Goal: Task Accomplishment & Management: Manage account settings

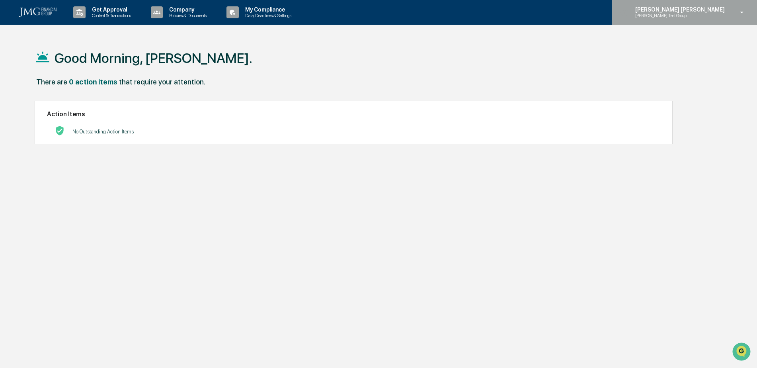
click at [706, 14] on p "[PERSON_NAME] Test Group" at bounding box center [668, 16] width 78 height 6
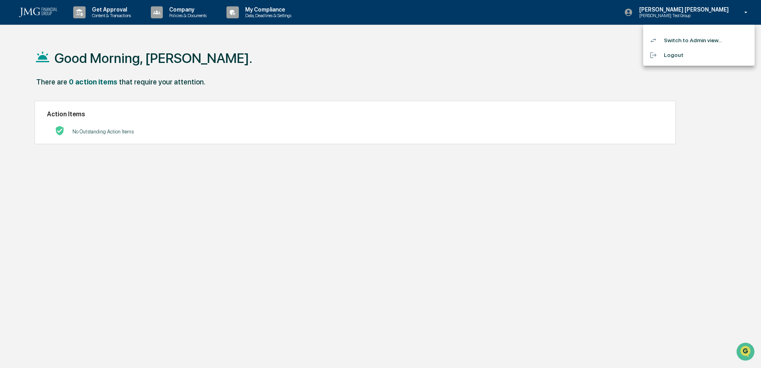
click at [703, 39] on li "Switch to Admin view..." at bounding box center [698, 40] width 111 height 15
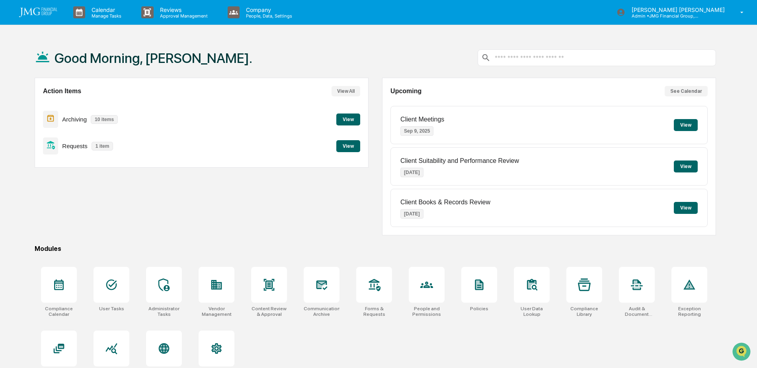
click at [344, 149] on button "View" at bounding box center [348, 146] width 24 height 12
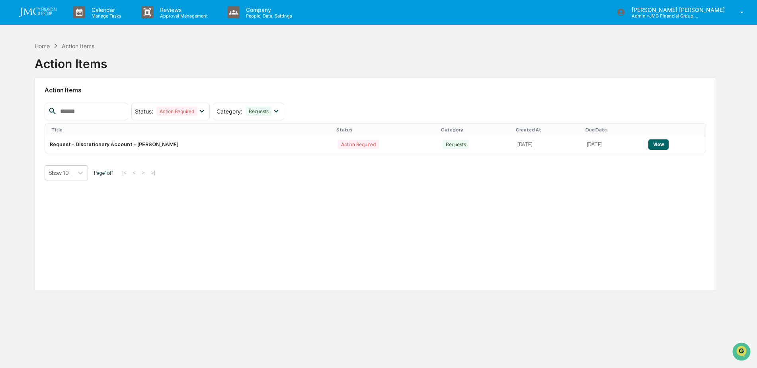
click at [37, 16] on img at bounding box center [38, 13] width 38 height 10
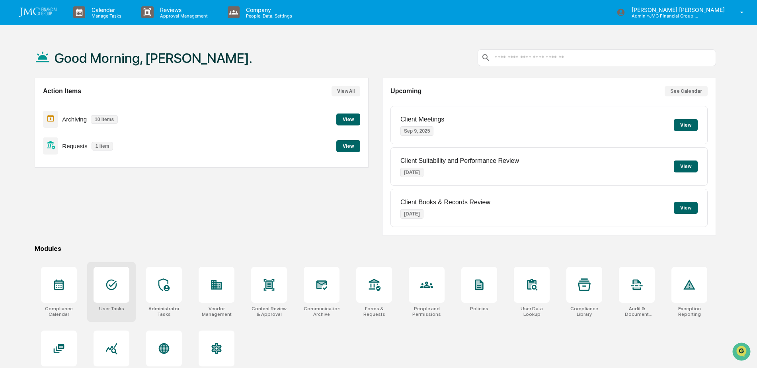
click at [118, 276] on div at bounding box center [111, 285] width 36 height 36
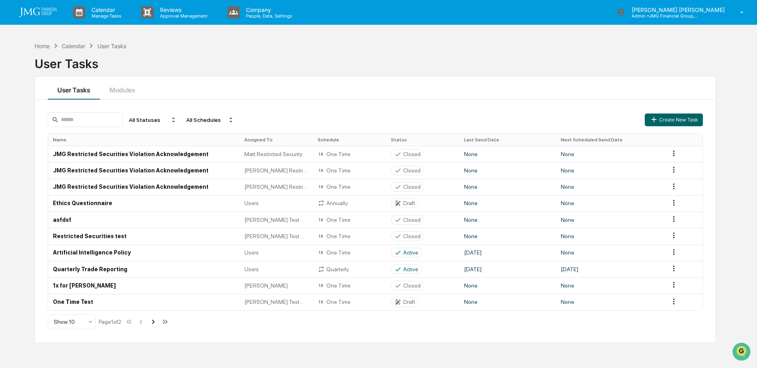
click at [158, 325] on icon at bounding box center [153, 321] width 9 height 9
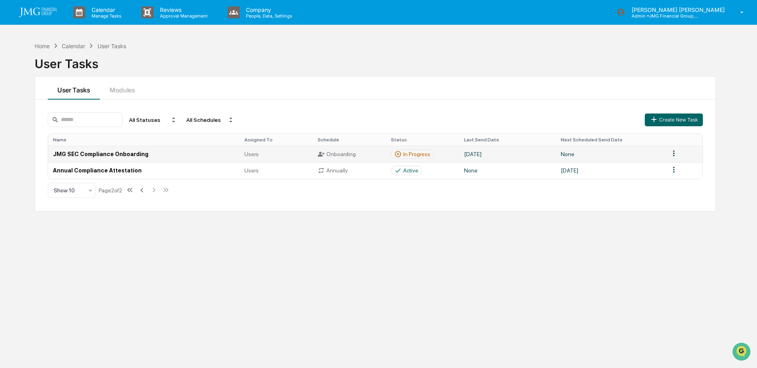
click at [164, 155] on td "JMG SEC Compliance Onboarding" at bounding box center [143, 154] width 191 height 16
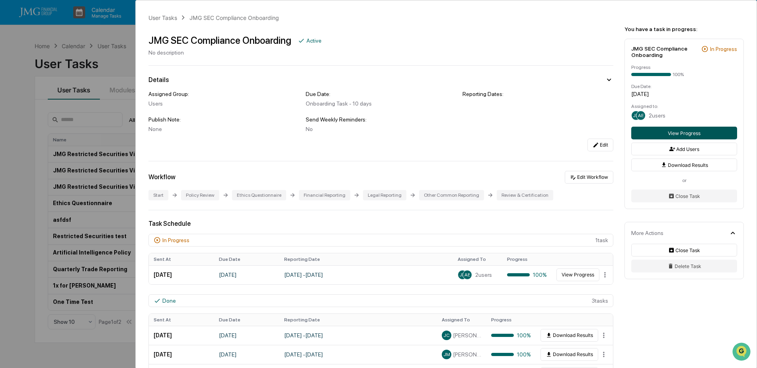
click at [654, 134] on button "View Progress" at bounding box center [684, 133] width 106 height 13
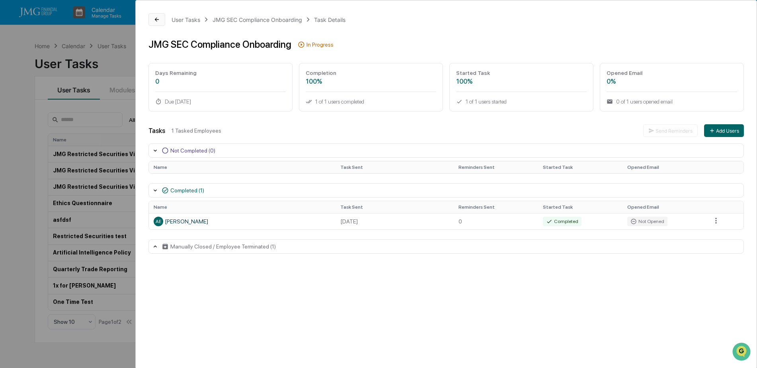
click at [159, 18] on icon at bounding box center [157, 19] width 6 height 6
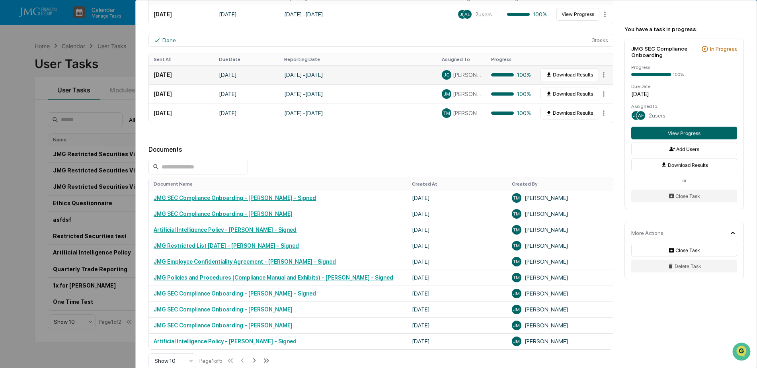
scroll to position [278, 0]
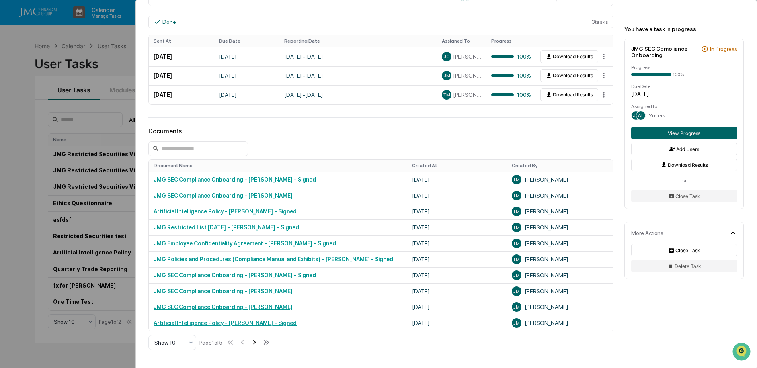
click at [257, 340] on icon at bounding box center [254, 341] width 9 height 9
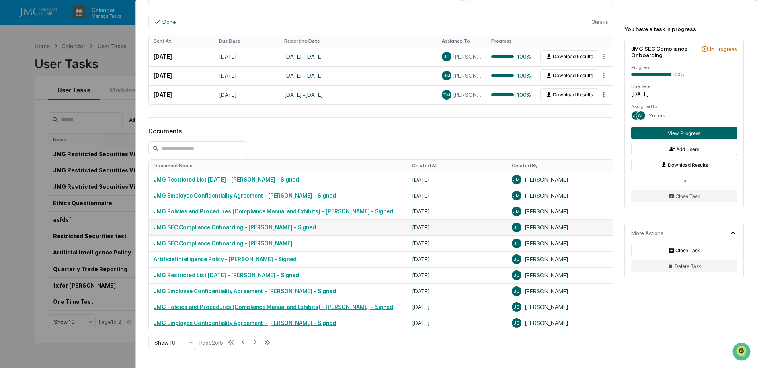
click at [287, 228] on link "JMG SEC Compliance Onboarding - Jack Crahan - Signed" at bounding box center [235, 227] width 162 height 6
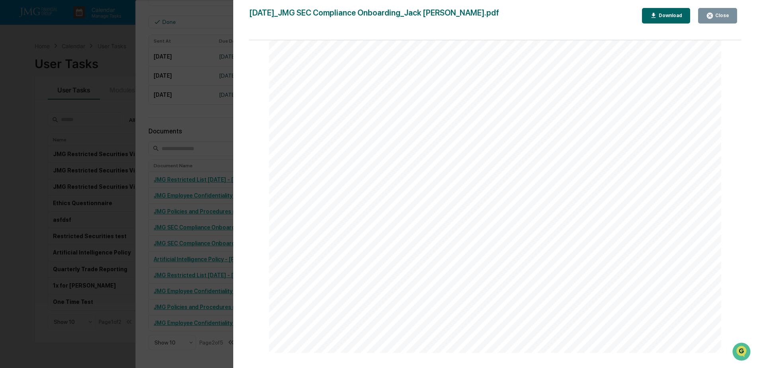
scroll to position [10900, 0]
click at [717, 14] on div "Close" at bounding box center [721, 16] width 16 height 6
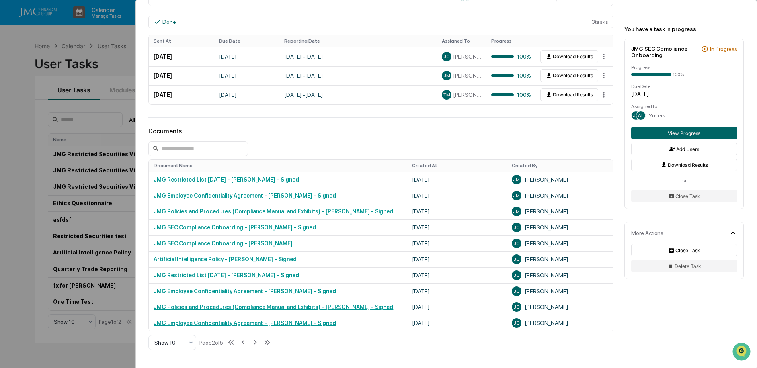
click at [113, 68] on div "User Tasks JMG SEC Compliance Onboarding JMG SEC Compliance Onboarding Active N…" at bounding box center [378, 184] width 757 height 368
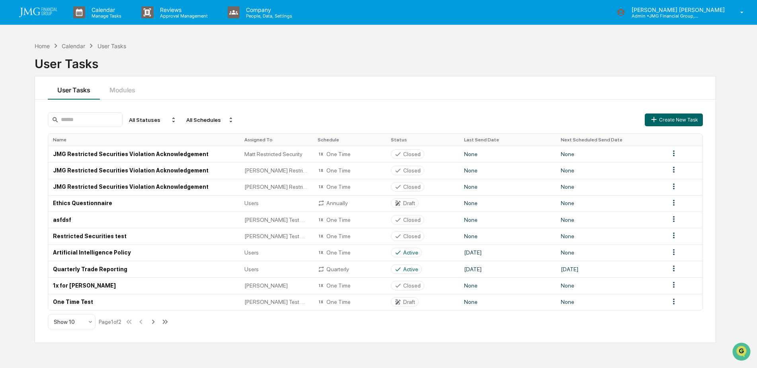
click at [47, 10] on img at bounding box center [38, 13] width 38 height 10
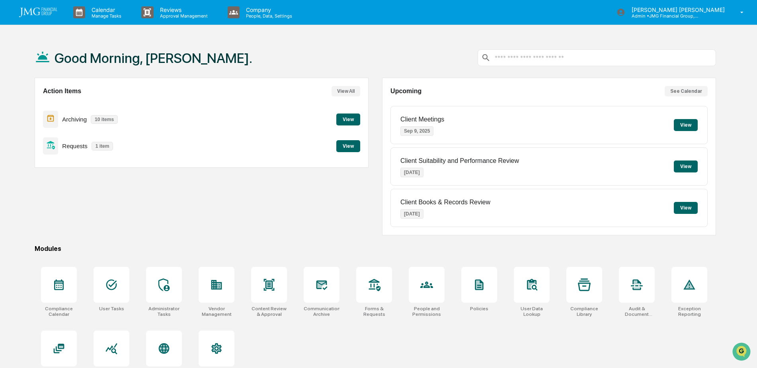
scroll to position [38, 0]
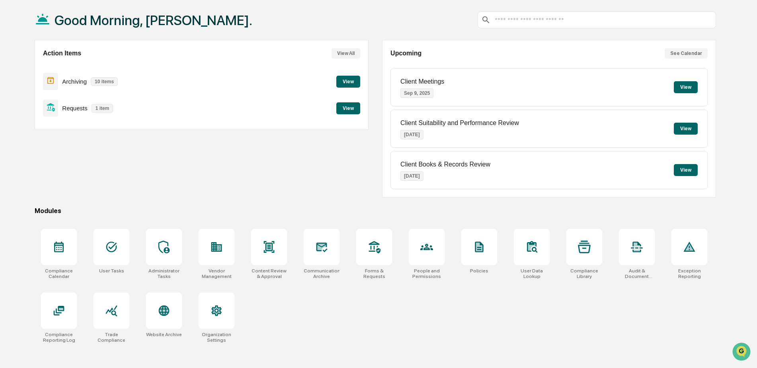
click at [342, 112] on button "View" at bounding box center [348, 108] width 24 height 12
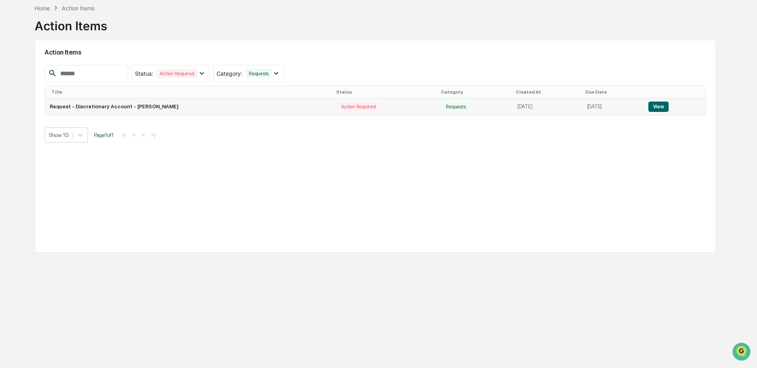
click at [657, 106] on button "View" at bounding box center [658, 106] width 20 height 10
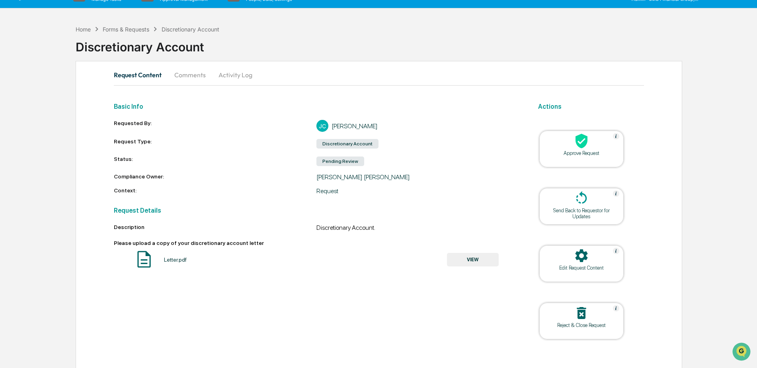
scroll to position [25, 0]
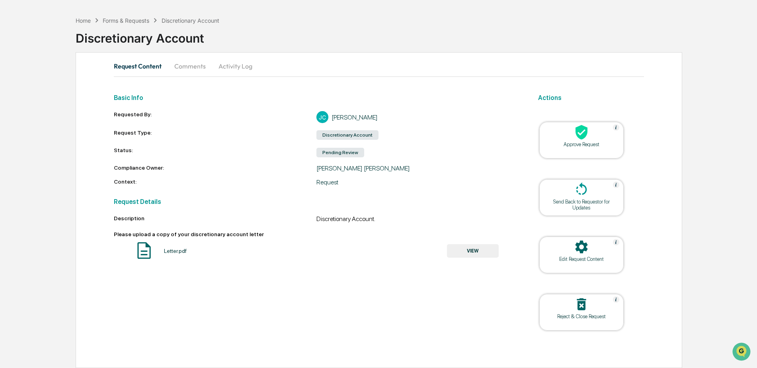
click at [471, 251] on button "VIEW" at bounding box center [473, 251] width 52 height 14
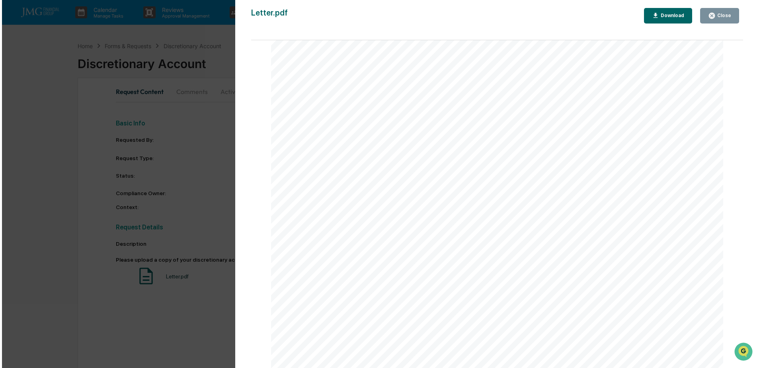
scroll to position [119, 0]
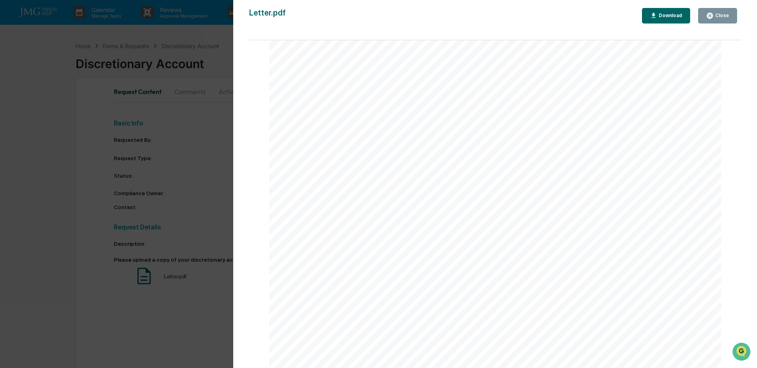
click at [715, 16] on div "Close" at bounding box center [721, 16] width 16 height 6
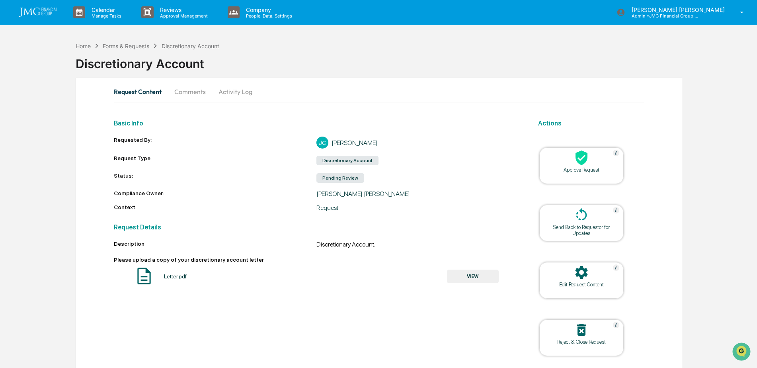
click at [577, 167] on div "Approve Request" at bounding box center [581, 170] width 72 height 6
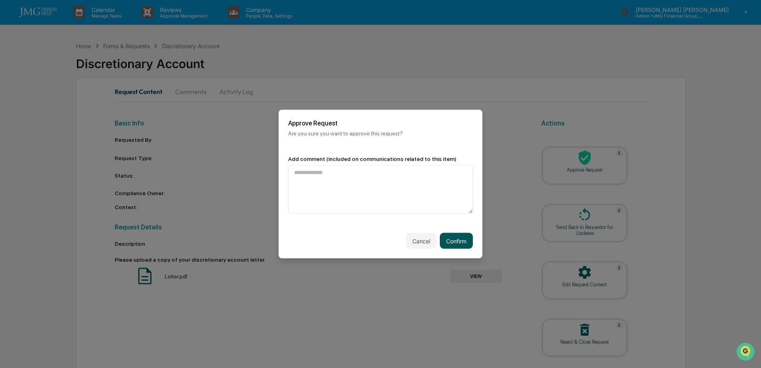
click at [466, 241] on button "Confirm" at bounding box center [456, 241] width 33 height 16
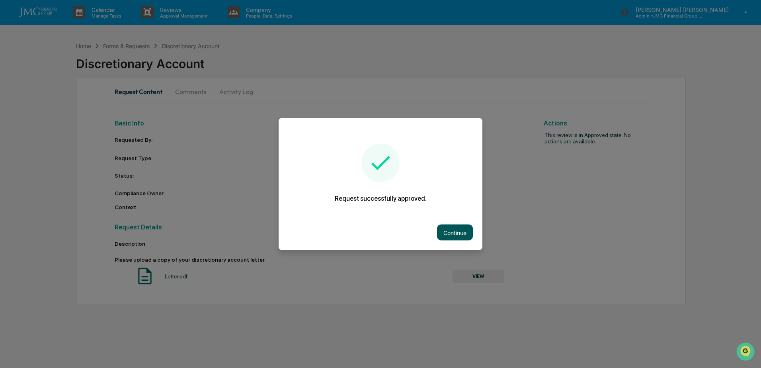
click at [450, 227] on button "Continue" at bounding box center [455, 232] width 36 height 16
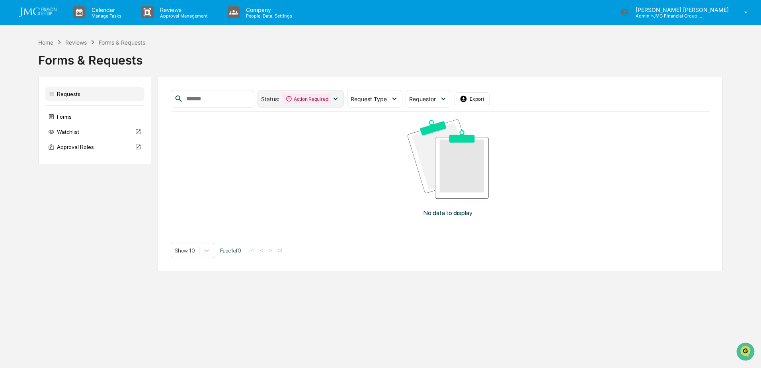
click at [340, 103] on icon at bounding box center [335, 98] width 9 height 9
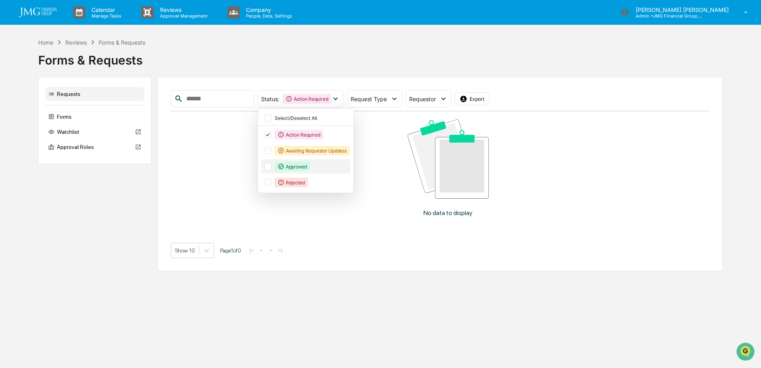
click at [271, 167] on div at bounding box center [267, 166] width 7 height 7
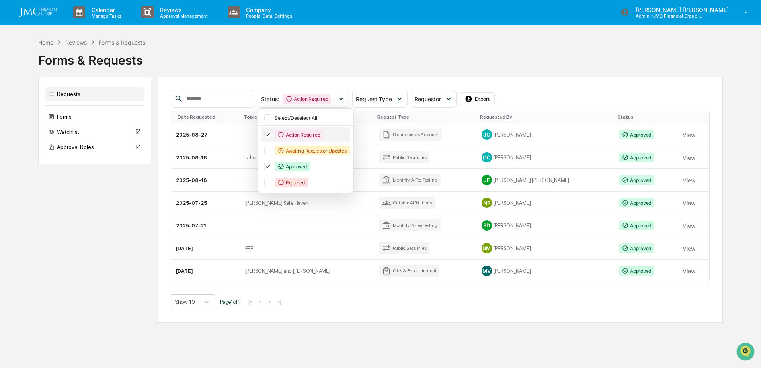
click at [270, 135] on icon at bounding box center [268, 134] width 4 height 3
click at [563, 331] on div "Calendar Manage Tasks Reviews Approval Management Company People, Data, Setting…" at bounding box center [380, 184] width 761 height 368
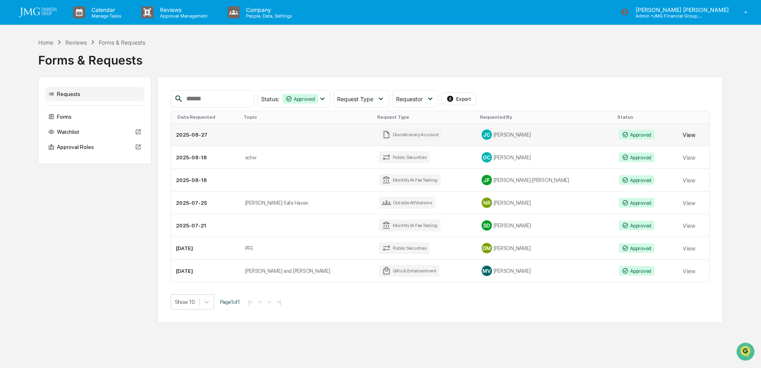
click at [682, 134] on button "View" at bounding box center [688, 135] width 13 height 16
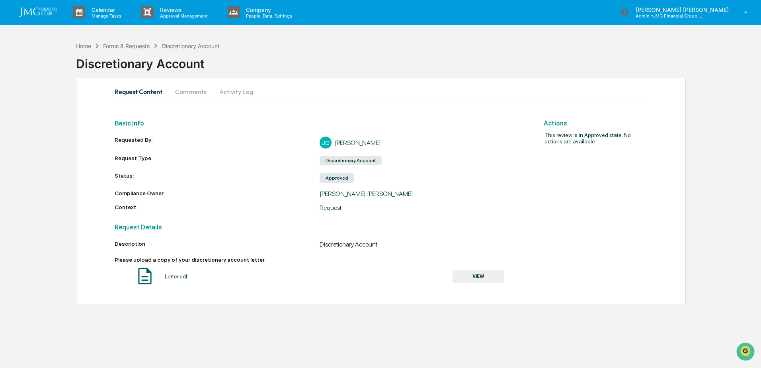
click at [498, 272] on button "VIEW" at bounding box center [478, 276] width 52 height 14
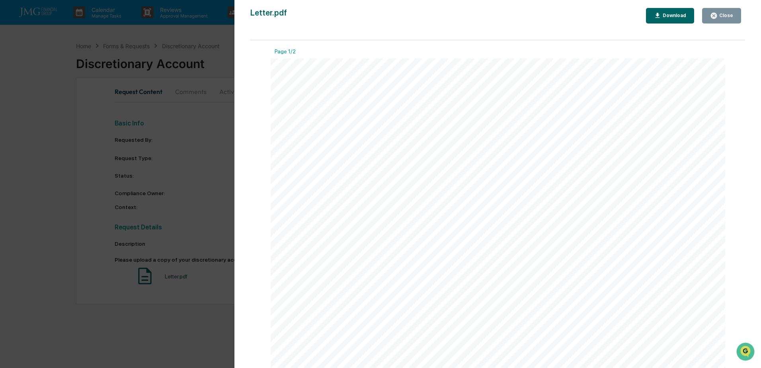
drag, startPoint x: 727, startPoint y: 14, endPoint x: 724, endPoint y: 26, distance: 12.5
click at [727, 14] on div "Close" at bounding box center [725, 16] width 16 height 6
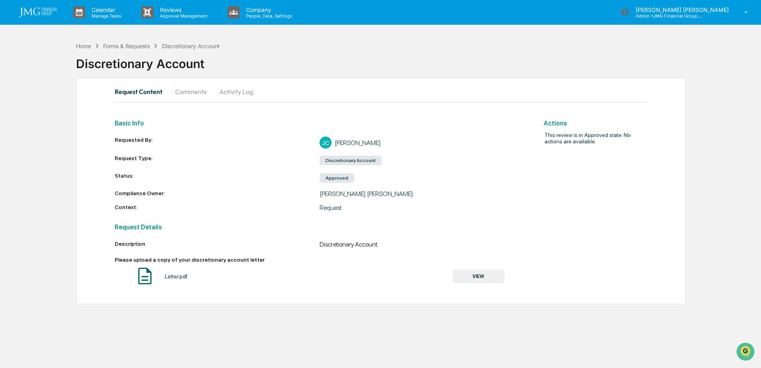
click at [204, 95] on button "Comments" at bounding box center [191, 91] width 44 height 19
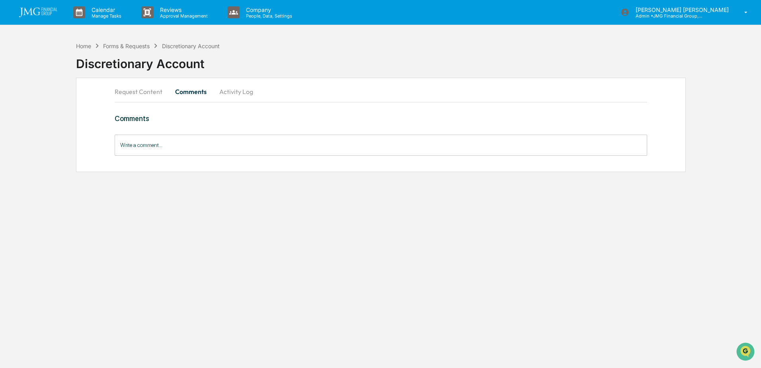
click at [228, 92] on button "Activity Log" at bounding box center [236, 91] width 47 height 19
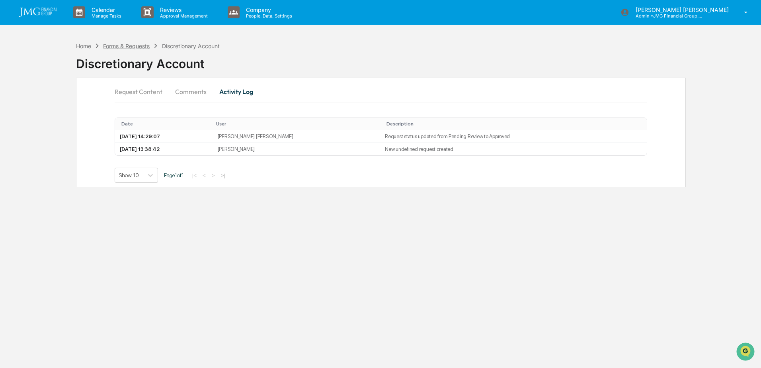
click at [130, 49] on div "Forms & Requests" at bounding box center [126, 46] width 47 height 7
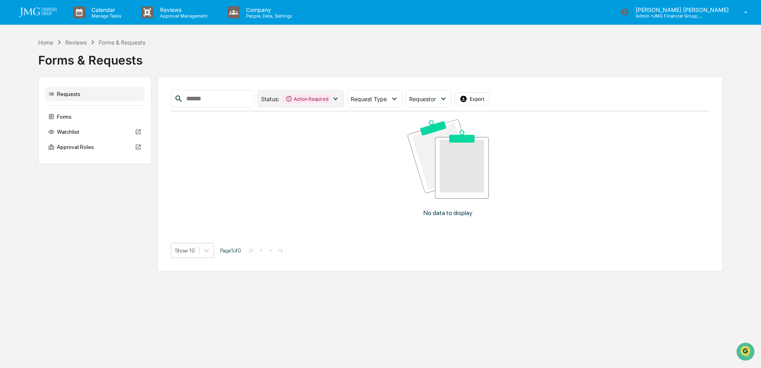
click at [340, 99] on icon at bounding box center [335, 98] width 9 height 9
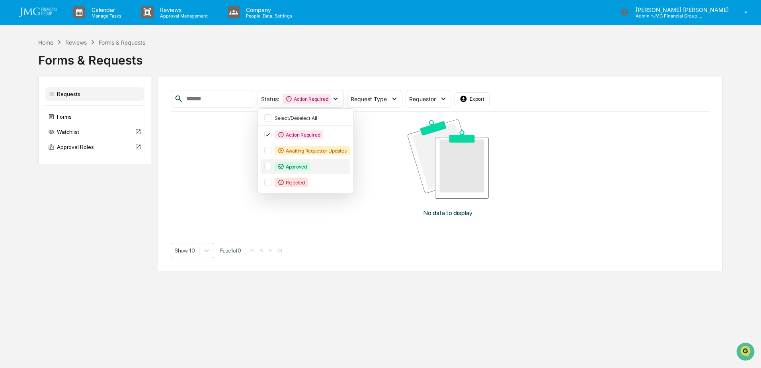
click at [271, 166] on div at bounding box center [267, 166] width 7 height 7
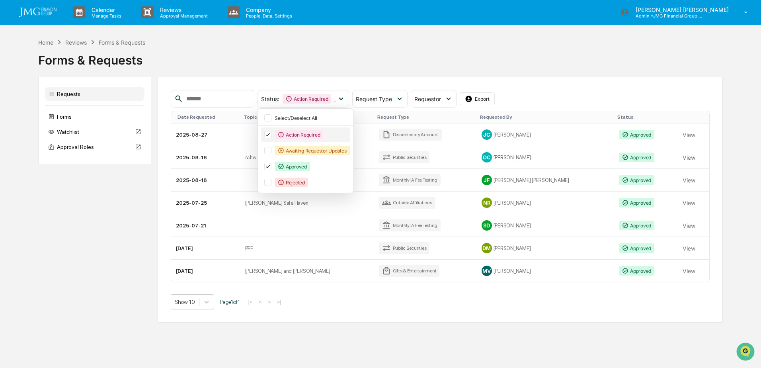
click at [272, 134] on icon at bounding box center [267, 135] width 9 height 6
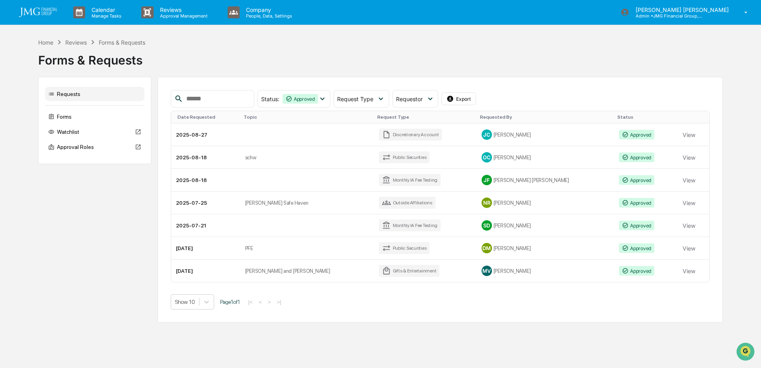
click at [544, 315] on div "Status : Approved Select/Deselect All Action Required Awaiting Requestor Update…" at bounding box center [440, 199] width 565 height 245
click at [682, 135] on button "View" at bounding box center [688, 135] width 13 height 16
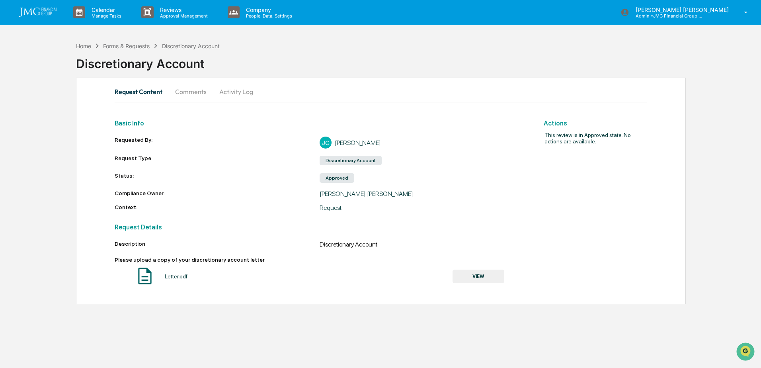
click at [491, 272] on button "VIEW" at bounding box center [478, 276] width 52 height 14
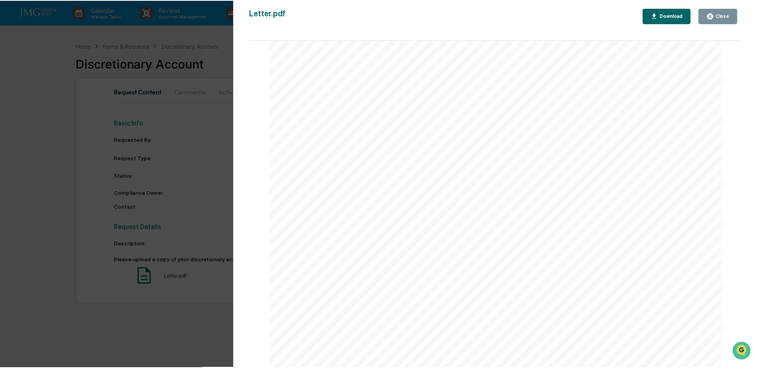
scroll to position [40, 0]
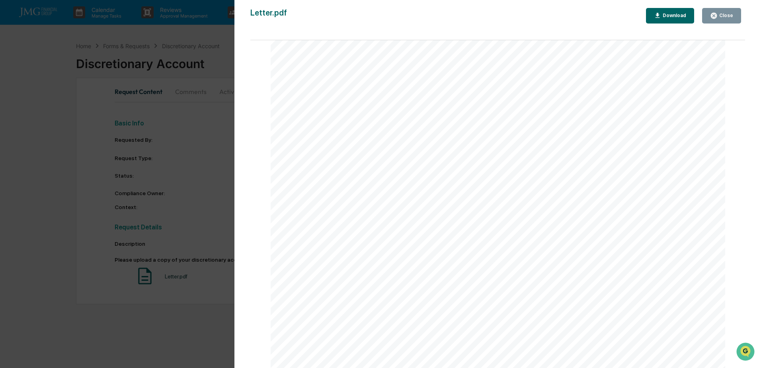
click at [726, 18] on div "Close" at bounding box center [725, 16] width 16 height 6
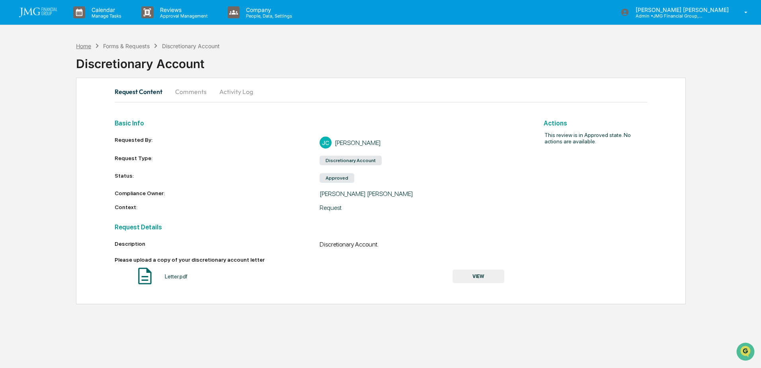
click at [82, 47] on div "Home" at bounding box center [83, 46] width 15 height 7
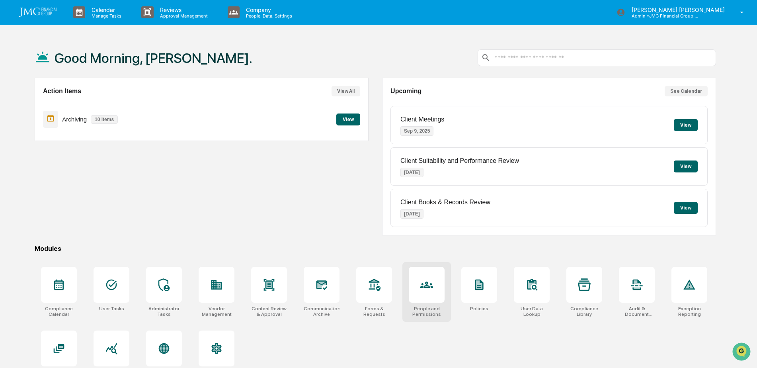
click at [426, 293] on div at bounding box center [427, 285] width 36 height 36
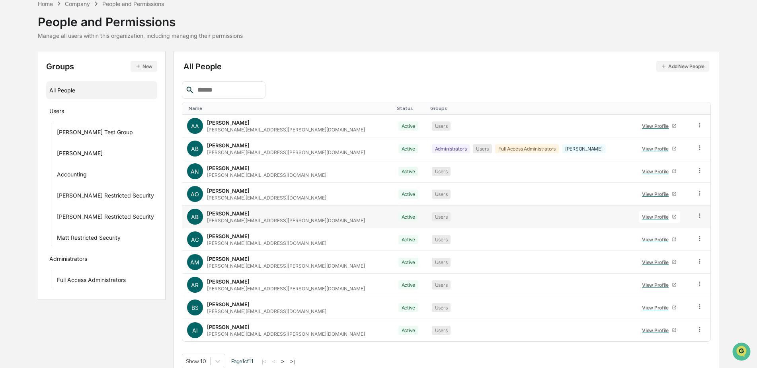
scroll to position [48, 0]
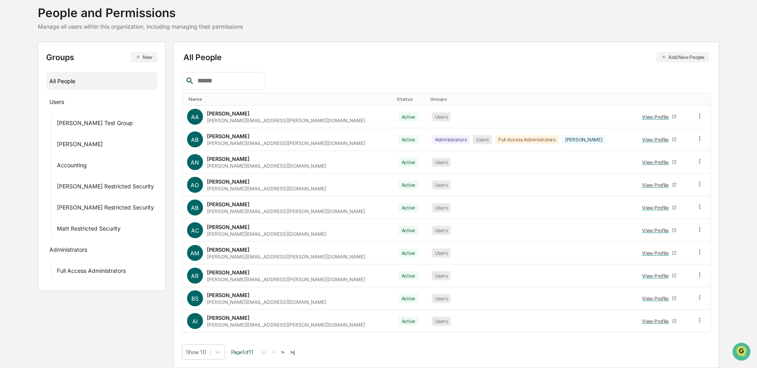
click at [282, 351] on button ">" at bounding box center [283, 351] width 8 height 7
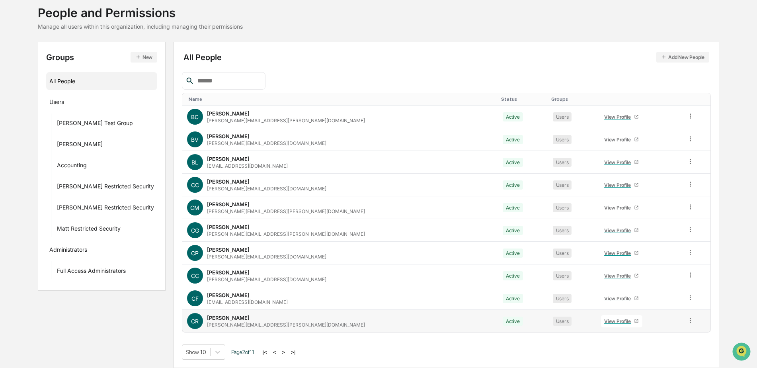
click at [604, 319] on div "View Profile" at bounding box center [619, 321] width 30 height 6
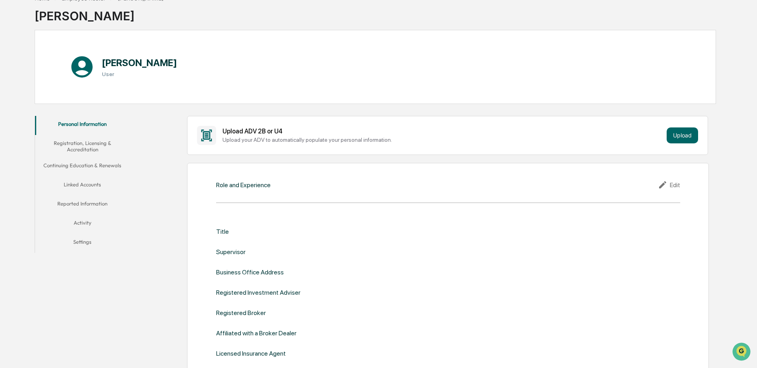
click at [94, 185] on button "Linked Accounts" at bounding box center [82, 185] width 95 height 19
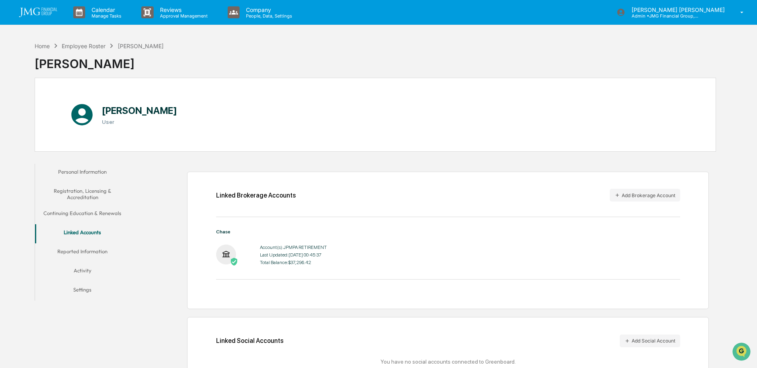
scroll to position [39, 0]
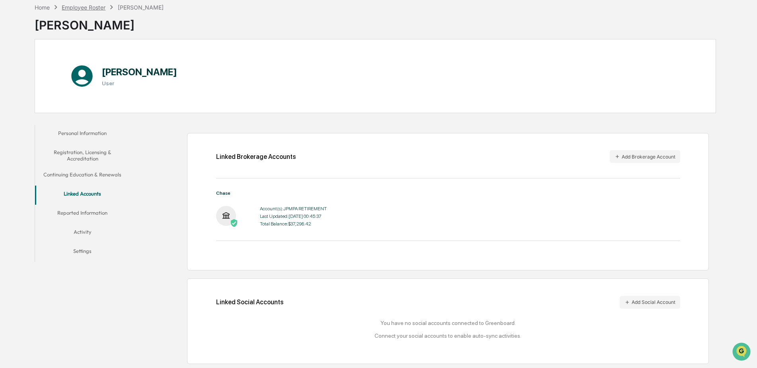
click at [77, 9] on div "Employee Roster" at bounding box center [84, 7] width 44 height 7
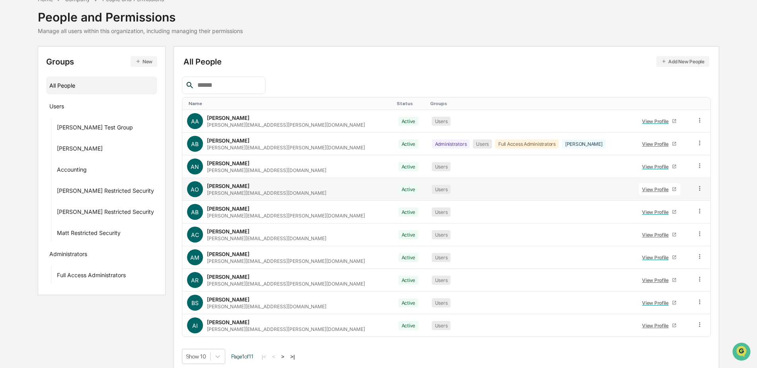
scroll to position [48, 0]
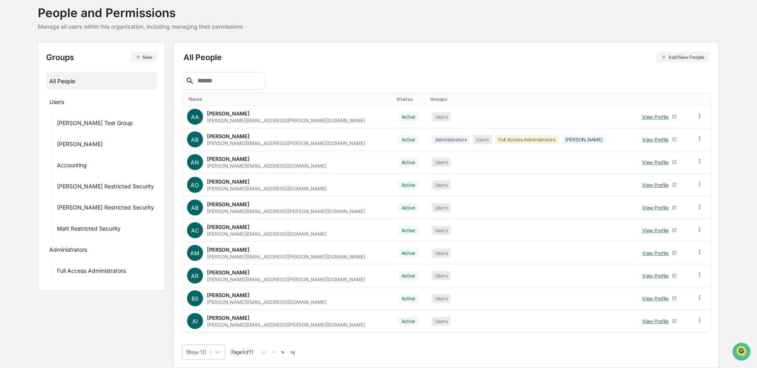
click at [281, 350] on button ">" at bounding box center [283, 351] width 8 height 7
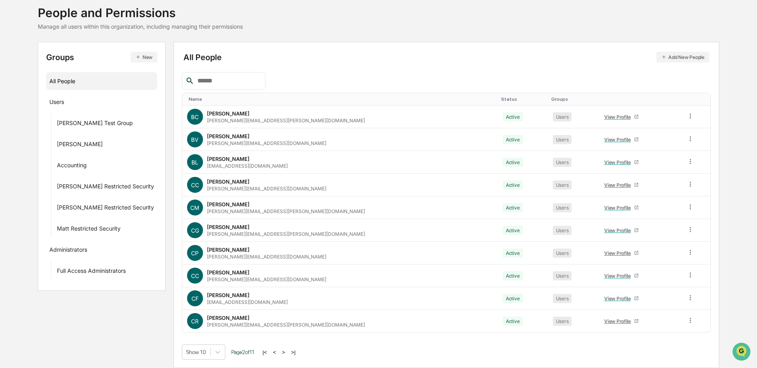
click at [281, 350] on button ">" at bounding box center [284, 351] width 8 height 7
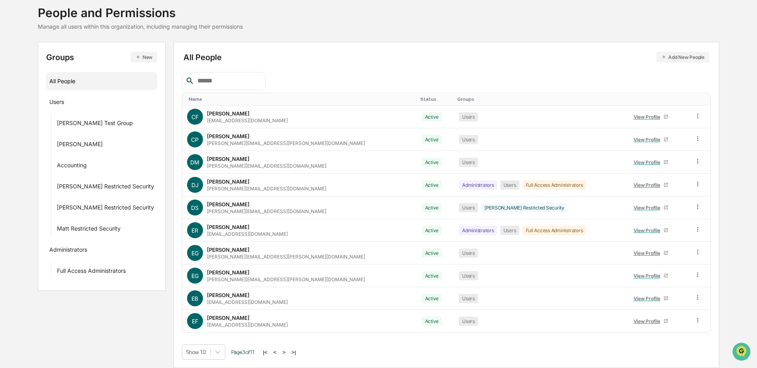
click at [281, 350] on button ">" at bounding box center [284, 351] width 8 height 7
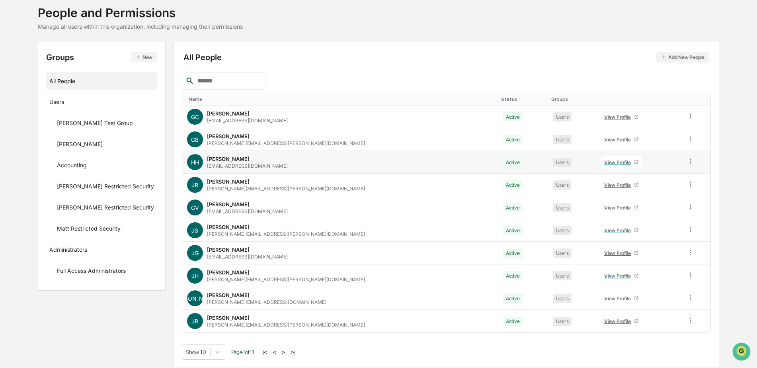
click at [601, 158] on link "View Profile" at bounding box center [621, 162] width 41 height 12
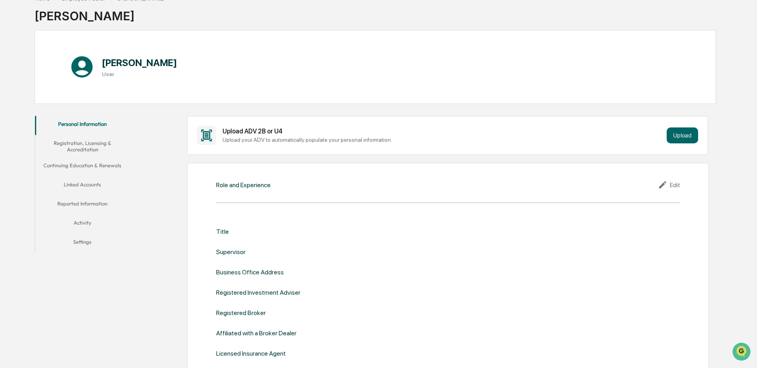
click at [86, 186] on button "Linked Accounts" at bounding box center [82, 185] width 95 height 19
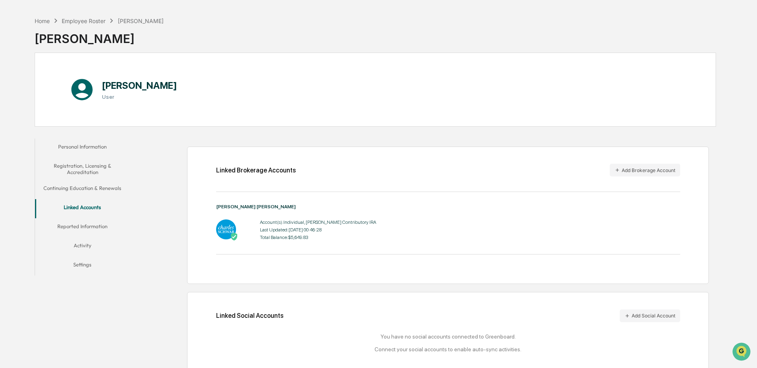
scroll to position [39, 0]
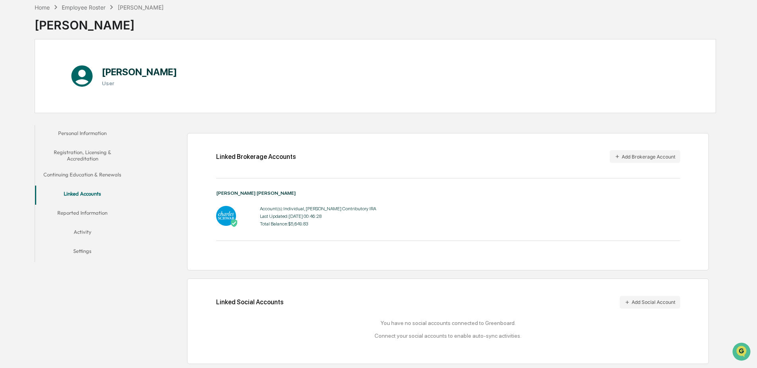
click at [86, 11] on div "Home Employee Roster Hope Hong" at bounding box center [99, 7] width 129 height 9
click at [84, 7] on div "Employee Roster" at bounding box center [84, 7] width 44 height 7
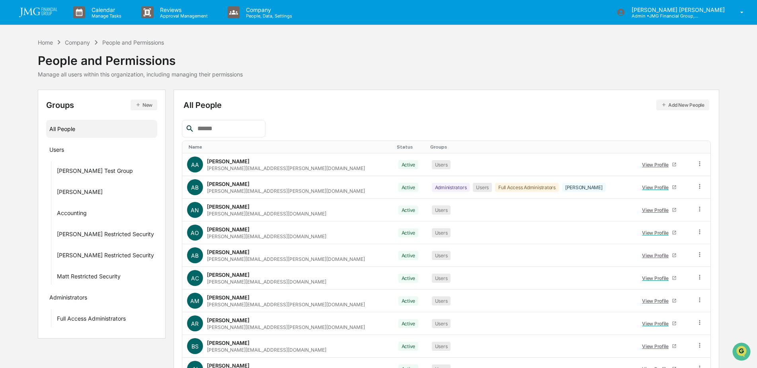
click at [244, 127] on input "text" at bounding box center [228, 128] width 68 height 10
type input "*****"
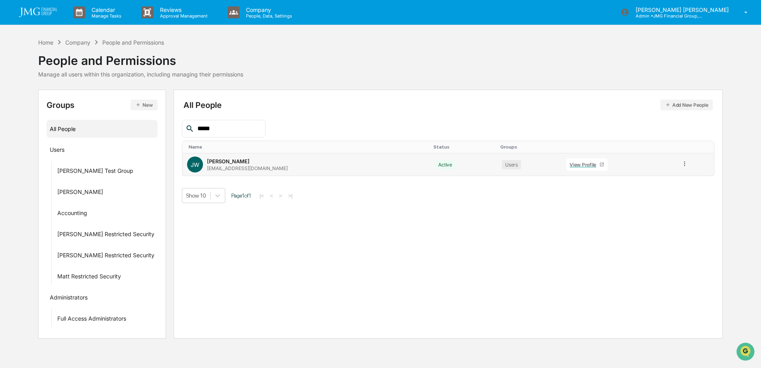
click at [569, 165] on div "View Profile" at bounding box center [584, 165] width 30 height 6
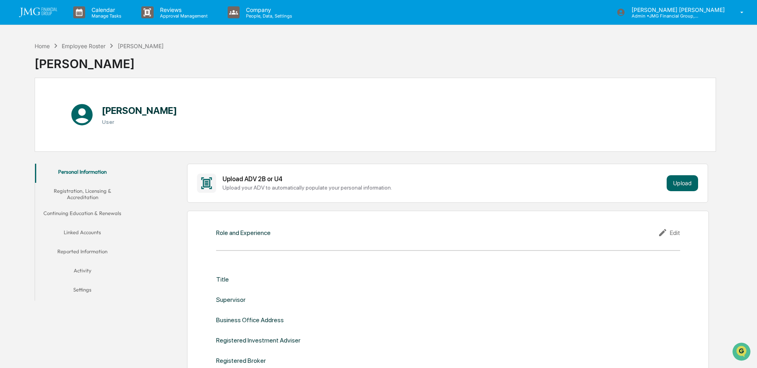
click at [93, 227] on button "Linked Accounts" at bounding box center [82, 233] width 95 height 19
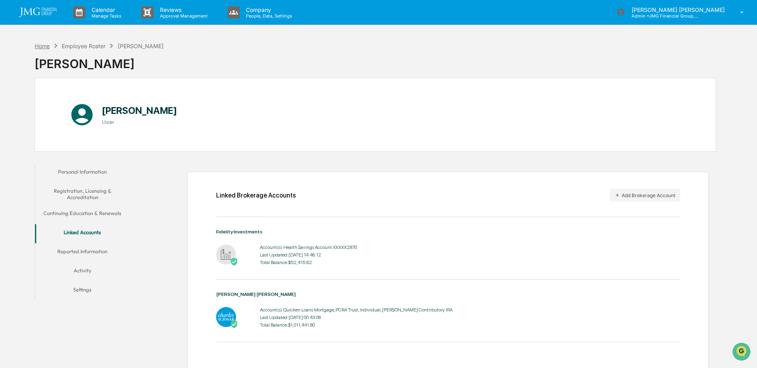
click at [45, 46] on div "Home" at bounding box center [42, 46] width 15 height 7
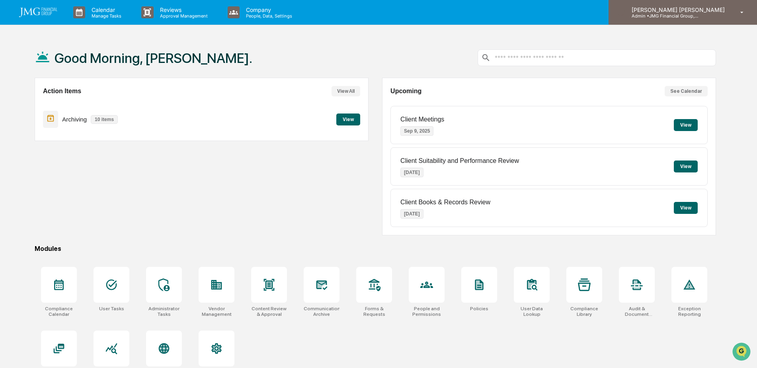
click at [690, 20] on div "Steven Lennart Admin • JMG Financial Group, Ltd." at bounding box center [682, 12] width 148 height 25
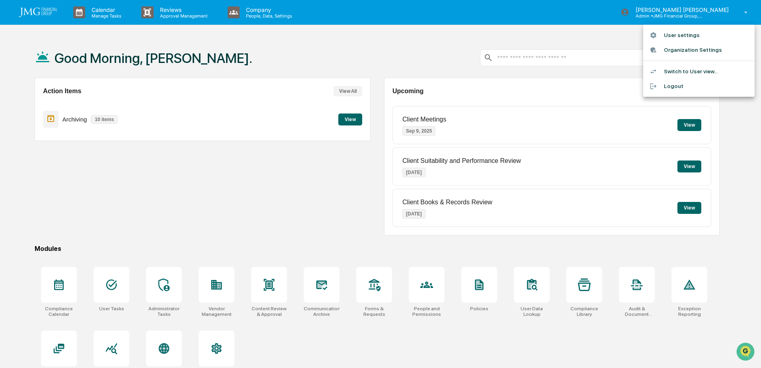
click at [693, 71] on li "Switch to User view..." at bounding box center [698, 71] width 111 height 15
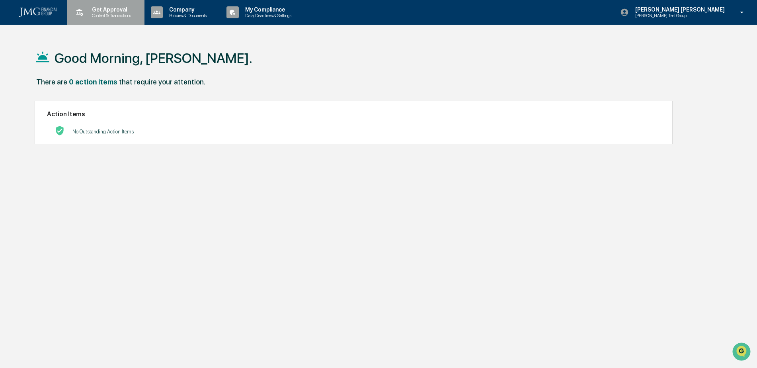
click at [134, 16] on p "Content & Transactions" at bounding box center [110, 16] width 49 height 6
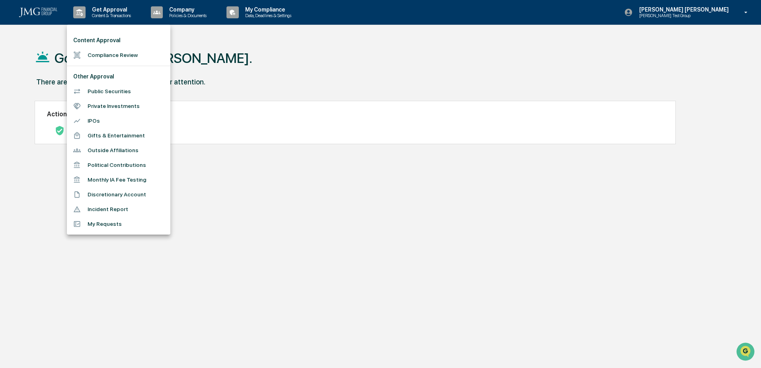
click at [113, 151] on li "Outside Affiliations" at bounding box center [118, 150] width 103 height 15
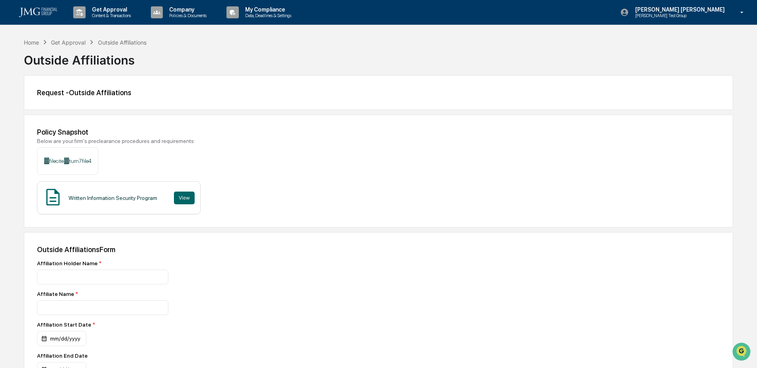
click at [69, 41] on div "Get Approval" at bounding box center [68, 42] width 35 height 7
click at [35, 43] on div "Home" at bounding box center [31, 42] width 15 height 7
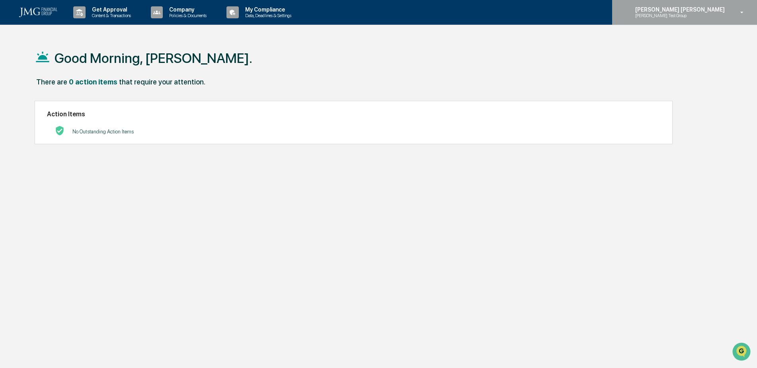
click at [689, 14] on p "[PERSON_NAME] Test Group" at bounding box center [668, 16] width 78 height 6
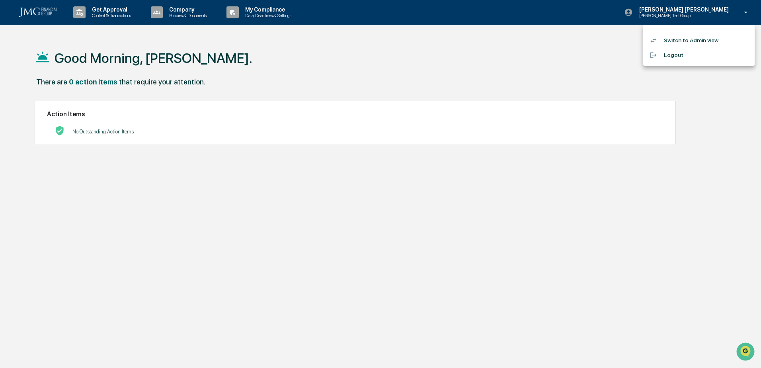
click at [685, 37] on li "Switch to Admin view..." at bounding box center [698, 40] width 111 height 15
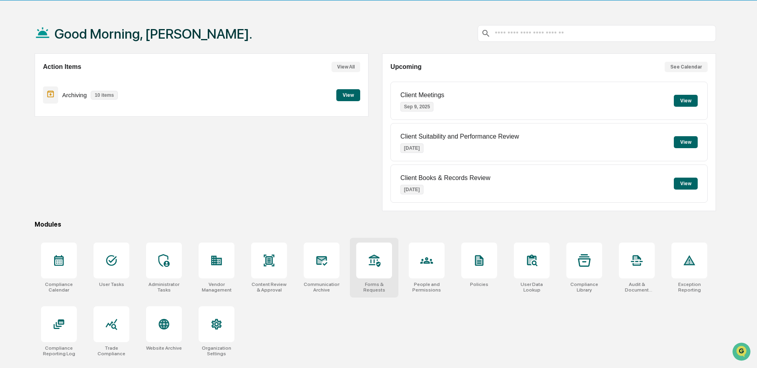
scroll to position [38, 0]
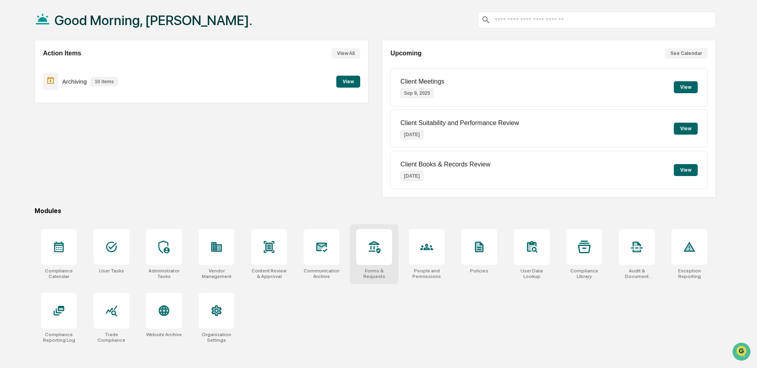
click at [369, 252] on icon at bounding box center [374, 246] width 13 height 13
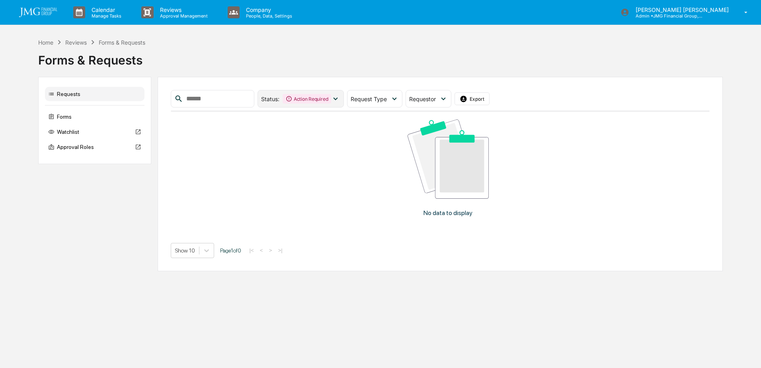
click at [331, 101] on div "Action Required" at bounding box center [306, 99] width 49 height 10
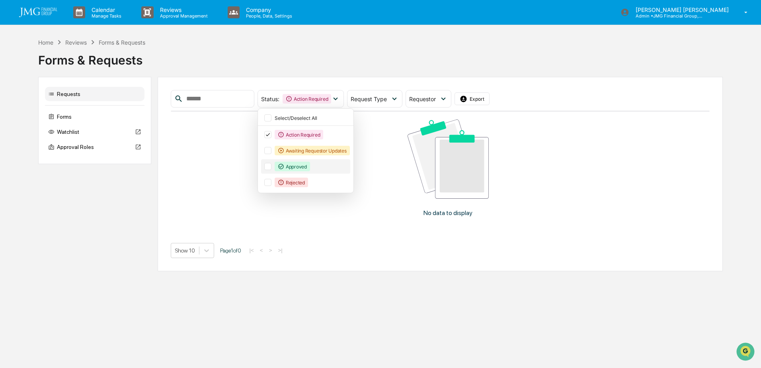
click at [286, 165] on div "Approved" at bounding box center [305, 166] width 89 height 14
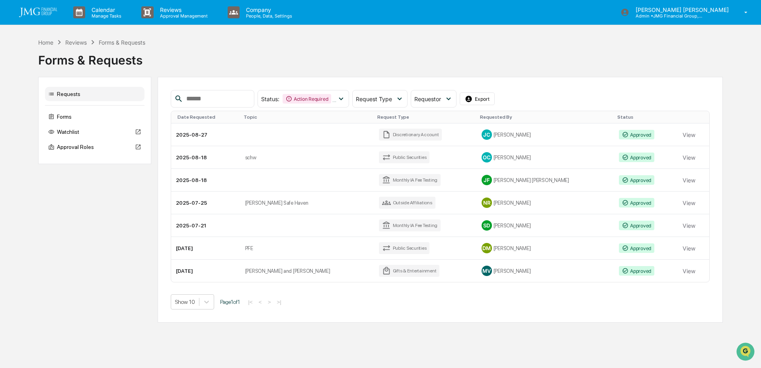
click at [455, 306] on div "Show 10 Page 1 of 1 |< < > >|" at bounding box center [440, 301] width 539 height 15
click at [47, 42] on div "Home" at bounding box center [45, 42] width 15 height 7
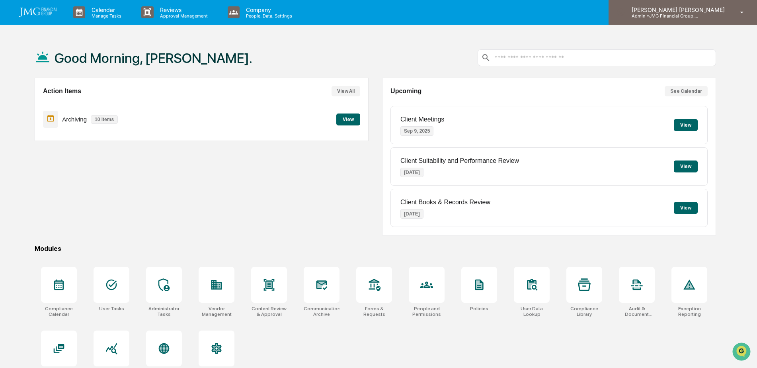
click at [721, 22] on div "Steven Lennart Admin • JMG Financial Group, Ltd." at bounding box center [682, 12] width 148 height 25
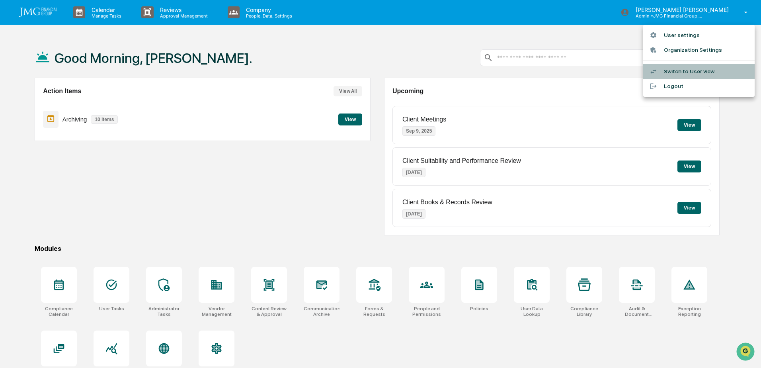
click at [709, 74] on li "Switch to User view..." at bounding box center [698, 71] width 111 height 15
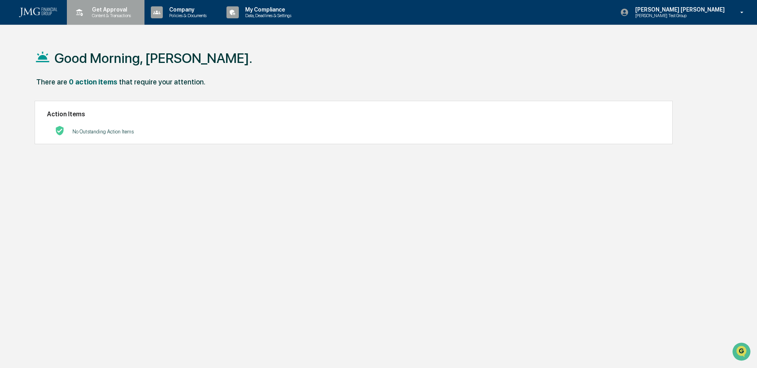
click at [111, 13] on p "Content & Transactions" at bounding box center [110, 16] width 49 height 6
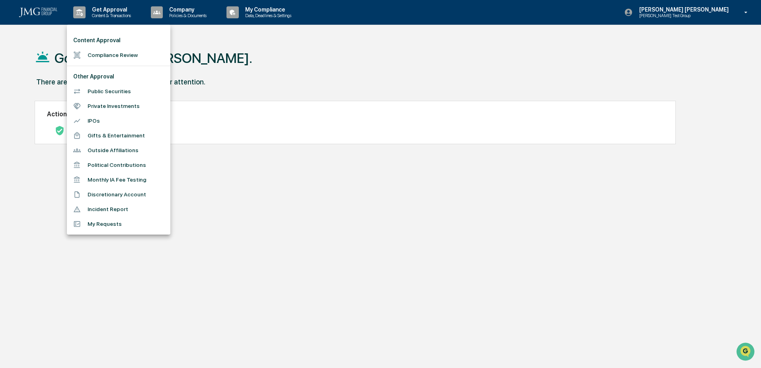
click at [363, 192] on div at bounding box center [380, 184] width 761 height 368
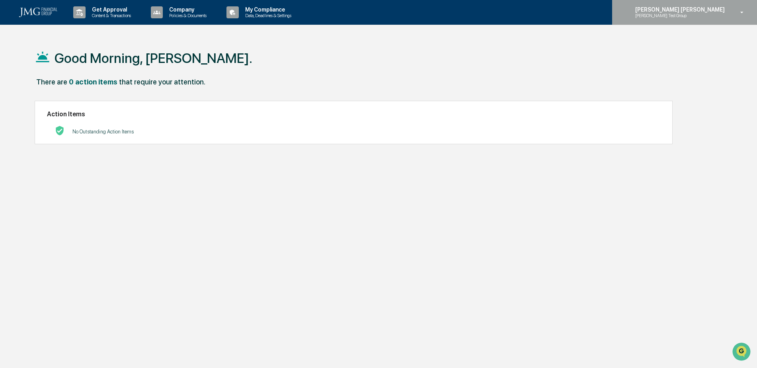
click at [706, 17] on p "[PERSON_NAME] Test Group" at bounding box center [668, 16] width 78 height 6
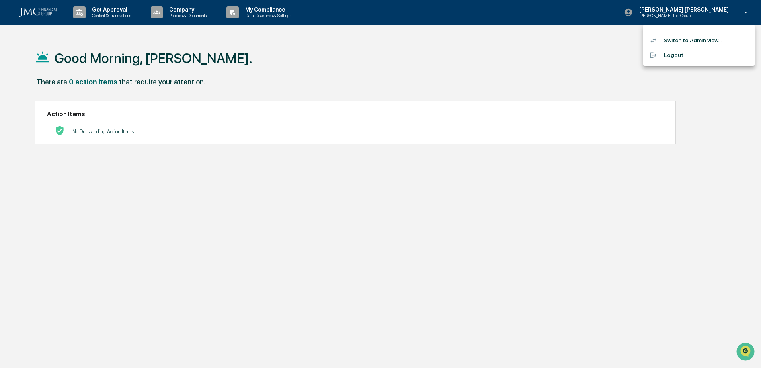
click at [705, 42] on li "Switch to Admin view..." at bounding box center [698, 40] width 111 height 15
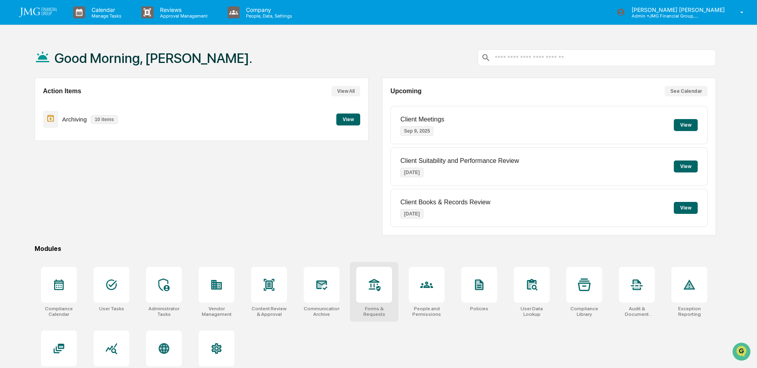
click at [369, 282] on icon at bounding box center [374, 284] width 13 height 13
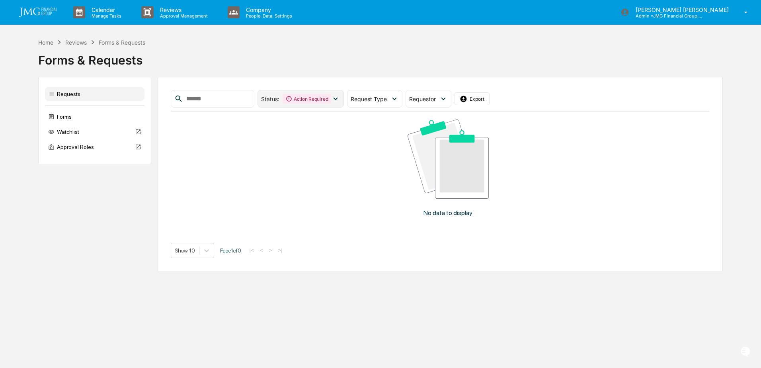
click at [340, 95] on icon at bounding box center [335, 98] width 9 height 9
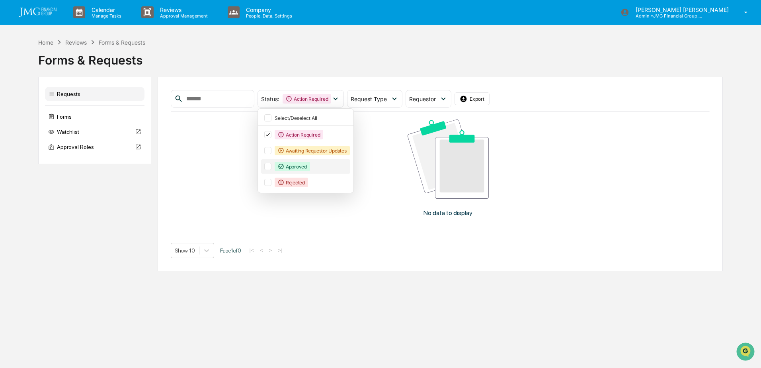
click at [271, 167] on div at bounding box center [267, 166] width 7 height 7
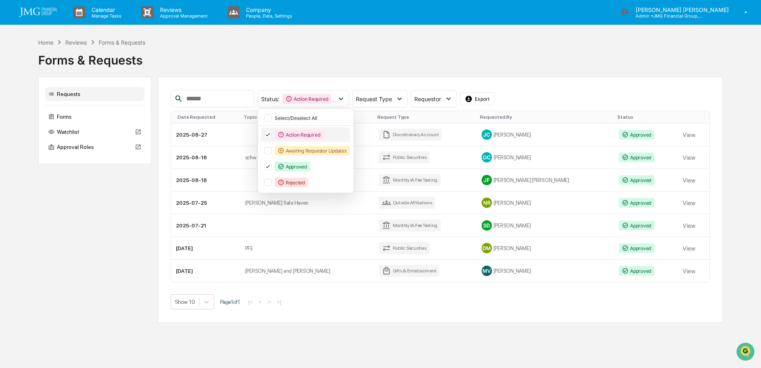
click at [272, 136] on icon at bounding box center [267, 135] width 9 height 6
click at [321, 205] on td "Casey's Safe Haven" at bounding box center [307, 202] width 134 height 23
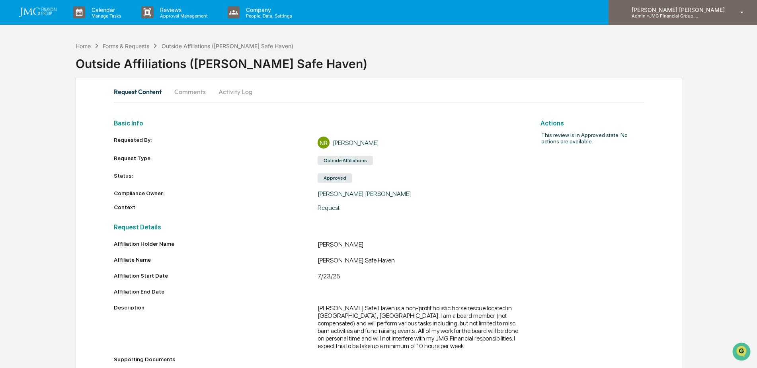
click at [685, 14] on p "Admin • JMG Financial Group, Ltd." at bounding box center [662, 16] width 74 height 6
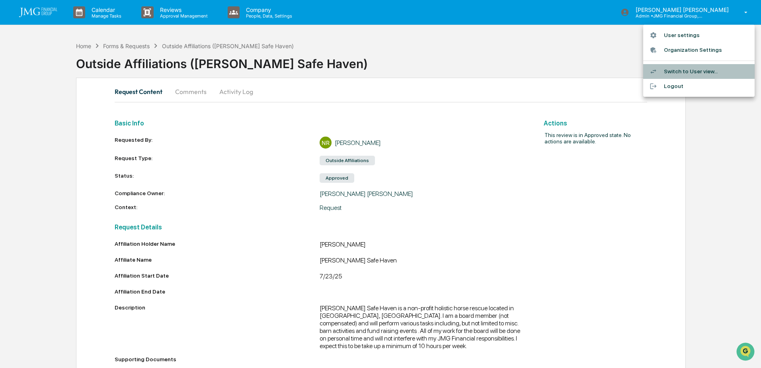
click at [710, 75] on li "Switch to User view..." at bounding box center [698, 71] width 111 height 15
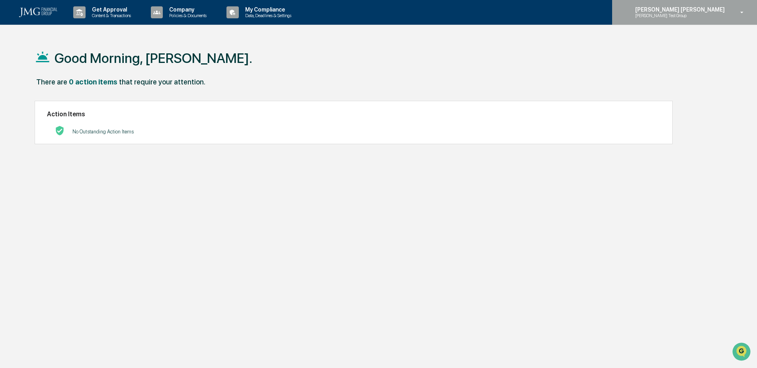
click at [708, 20] on div "Steven Lennart Steve Test Group" at bounding box center [684, 12] width 145 height 25
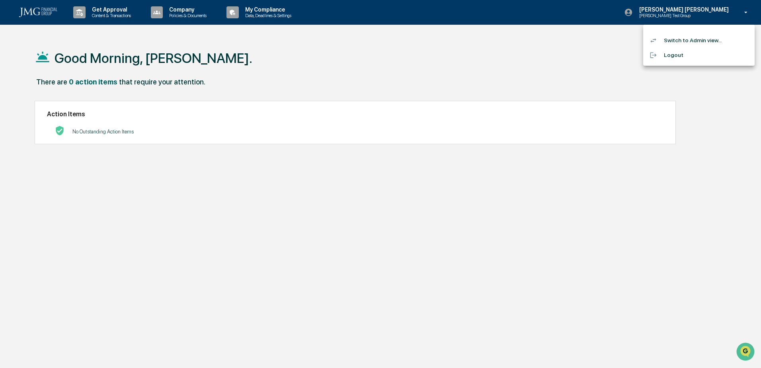
click at [698, 39] on li "Switch to Admin view..." at bounding box center [698, 40] width 111 height 15
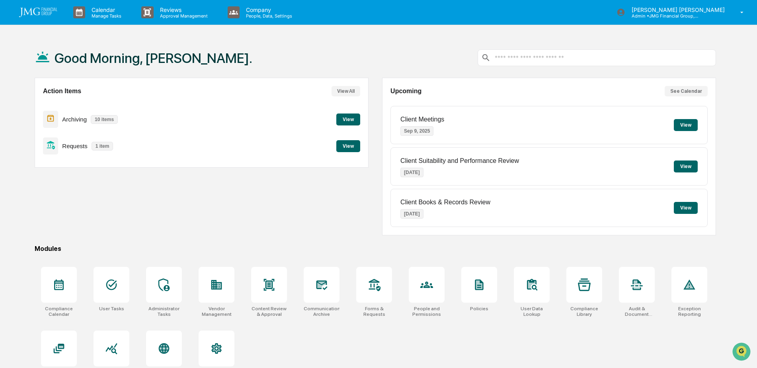
click at [346, 148] on button "View" at bounding box center [348, 146] width 24 height 12
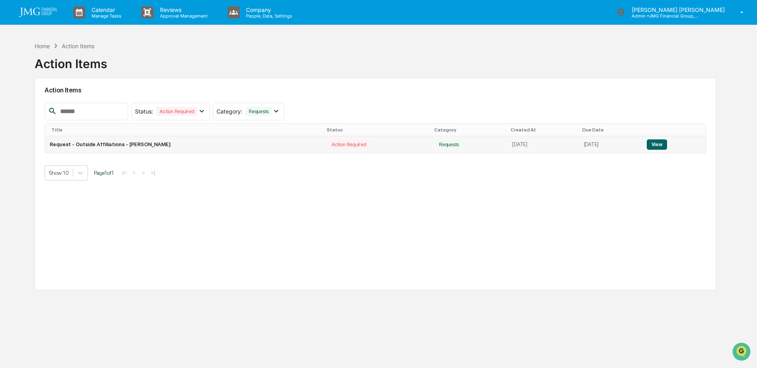
click at [660, 147] on button "View" at bounding box center [656, 144] width 20 height 10
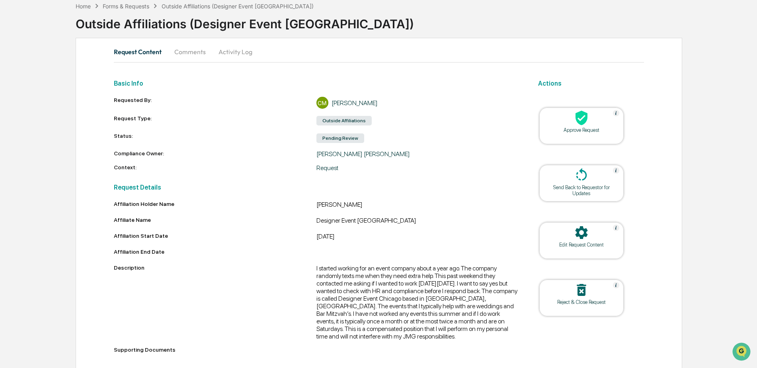
scroll to position [45, 0]
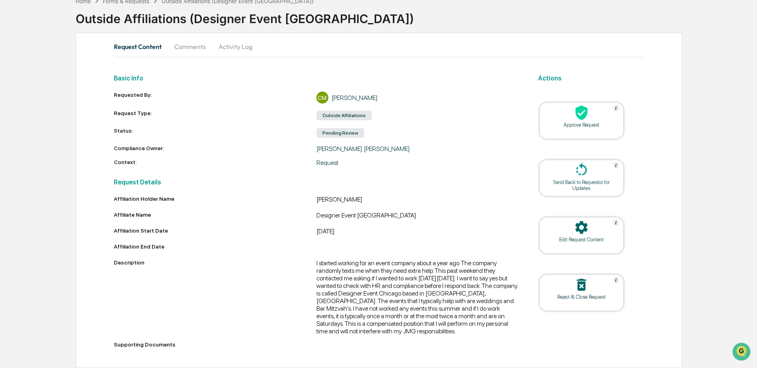
click at [584, 121] on div at bounding box center [581, 113] width 80 height 17
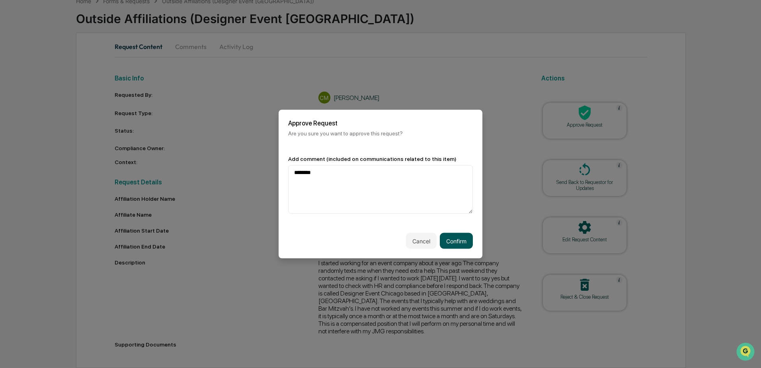
type textarea "********"
click at [461, 240] on button "Confirm" at bounding box center [456, 241] width 33 height 16
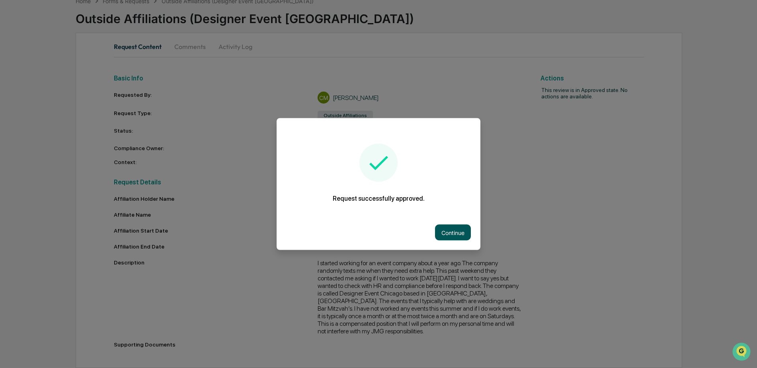
click at [455, 233] on button "Continue" at bounding box center [453, 232] width 36 height 16
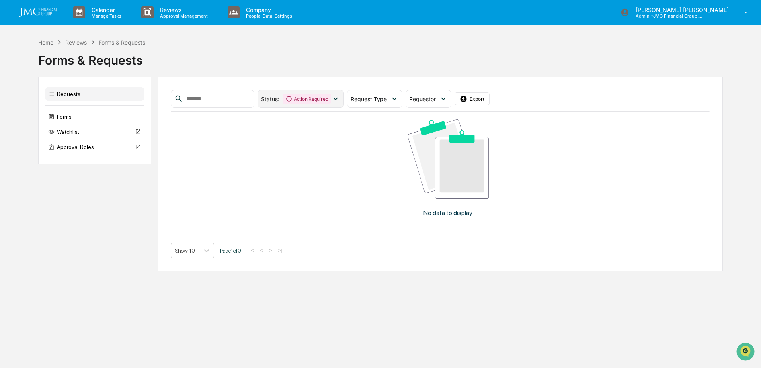
click at [340, 98] on icon at bounding box center [335, 98] width 9 height 9
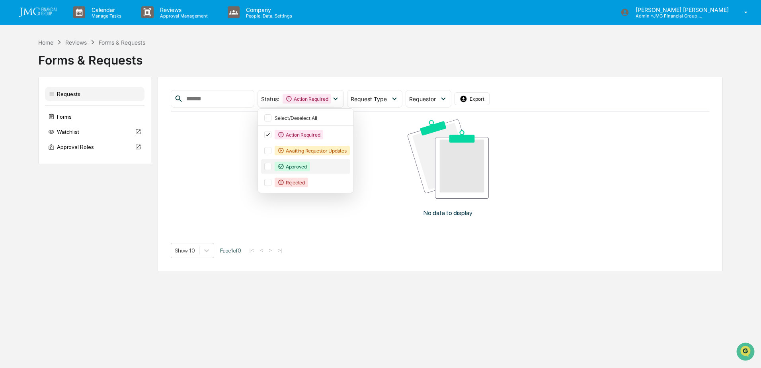
click at [271, 165] on div at bounding box center [267, 166] width 7 height 7
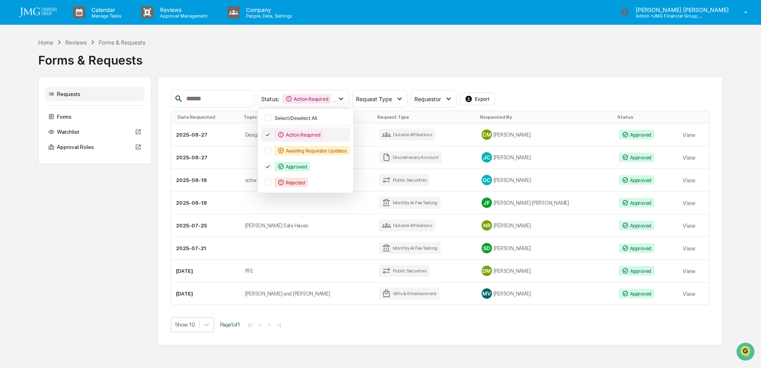
click at [272, 135] on icon at bounding box center [267, 135] width 9 height 6
click at [520, 91] on div "Status : Approved Select/Deselect All Action Required Awaiting Requestor Update…" at bounding box center [440, 99] width 539 height 18
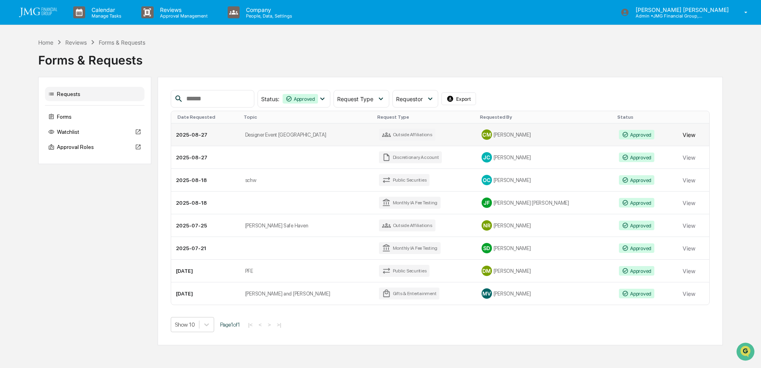
click at [682, 134] on button "View" at bounding box center [688, 135] width 13 height 16
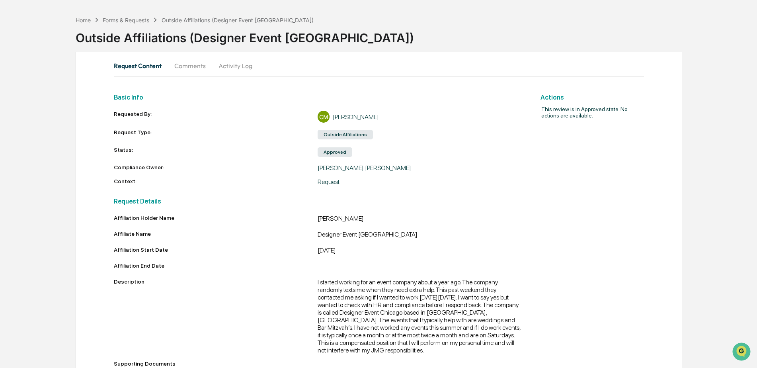
scroll to position [40, 0]
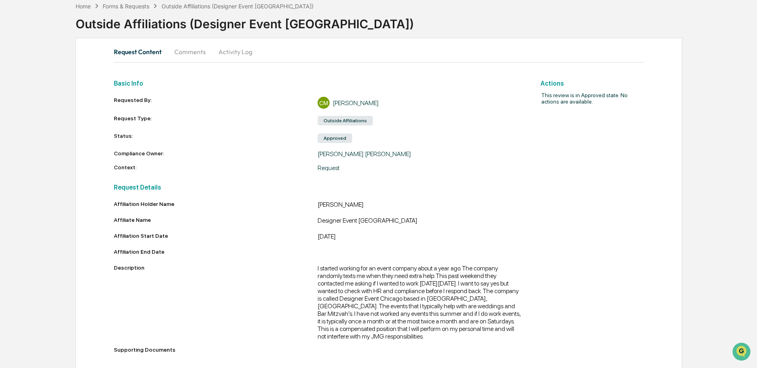
click at [202, 56] on button "Comments" at bounding box center [190, 51] width 44 height 19
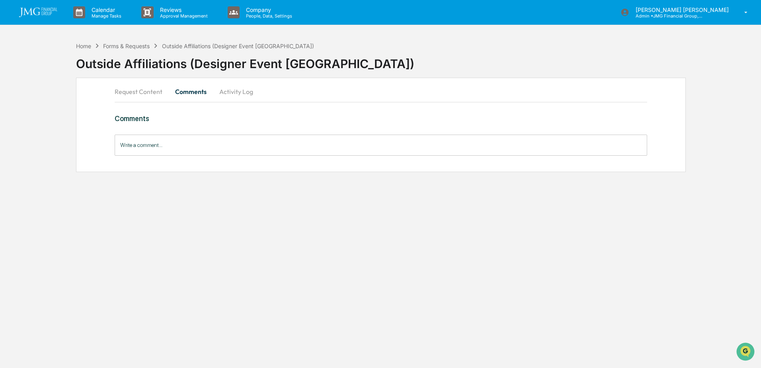
click at [232, 94] on button "Activity Log" at bounding box center [236, 91] width 47 height 19
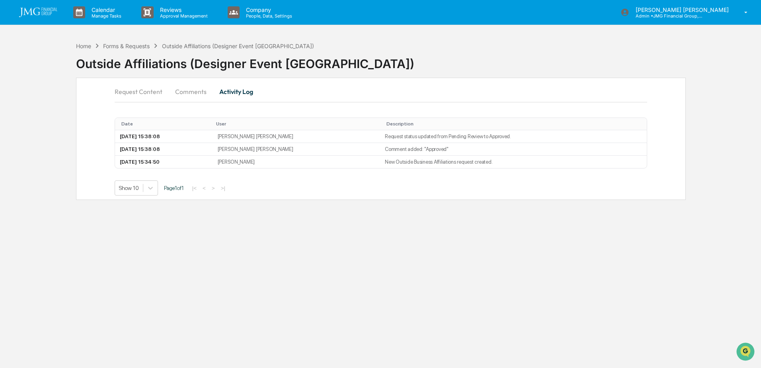
click at [190, 91] on button "Comments" at bounding box center [191, 91] width 44 height 19
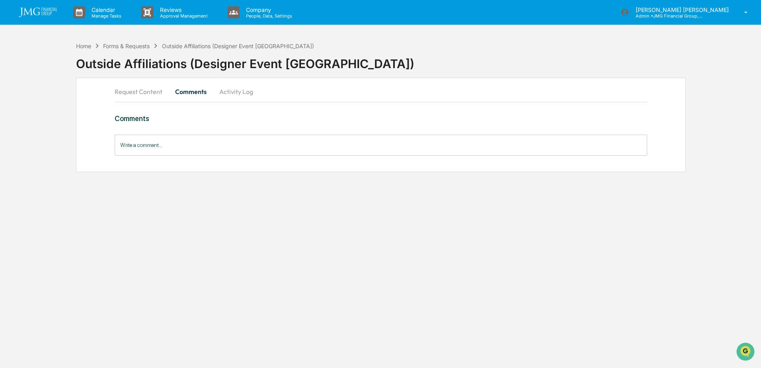
click at [228, 93] on button "Activity Log" at bounding box center [236, 91] width 47 height 19
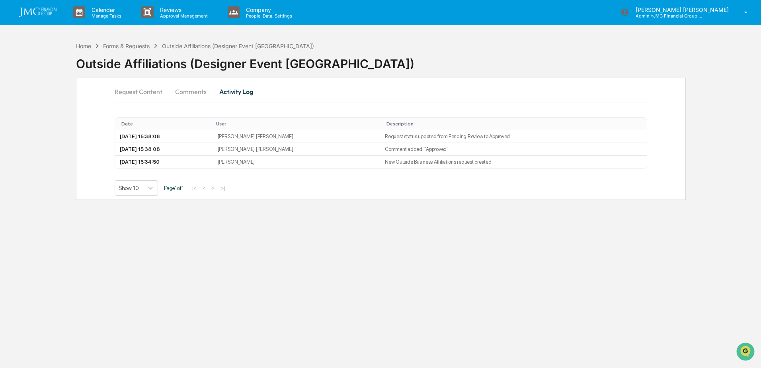
click at [158, 92] on button "Request Content" at bounding box center [142, 91] width 54 height 19
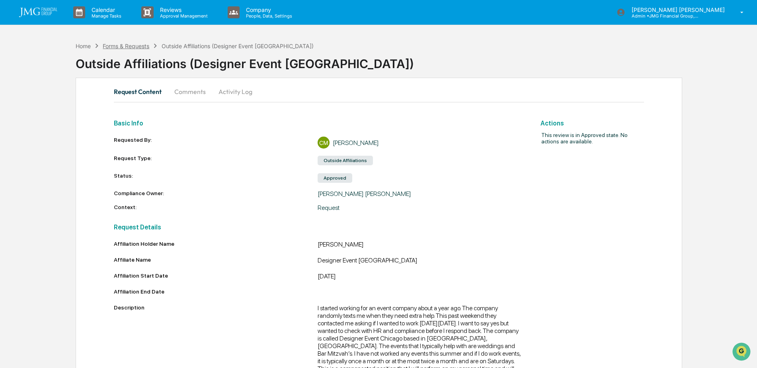
click at [136, 49] on div "Forms & Requests" at bounding box center [126, 46] width 47 height 7
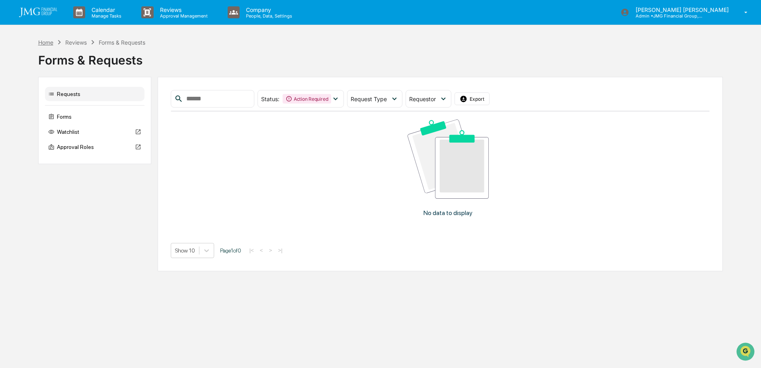
click at [49, 43] on div "Home" at bounding box center [45, 42] width 15 height 7
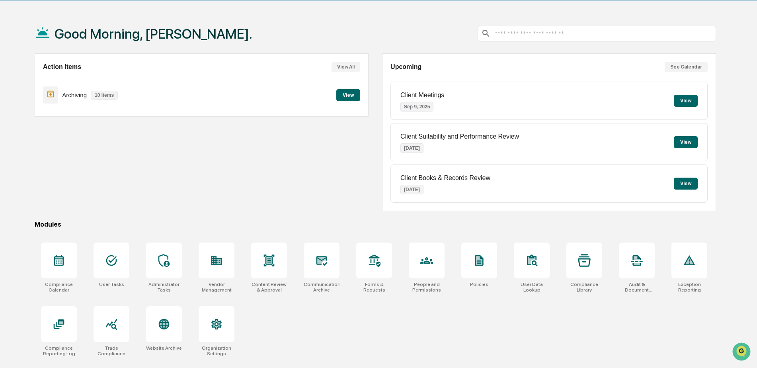
scroll to position [38, 0]
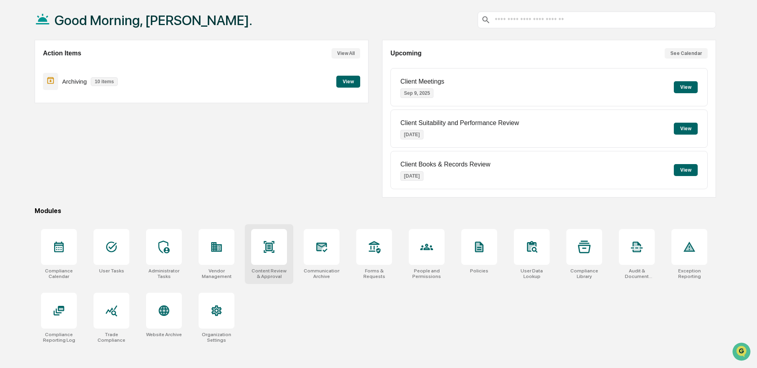
click at [265, 248] on icon at bounding box center [269, 246] width 13 height 13
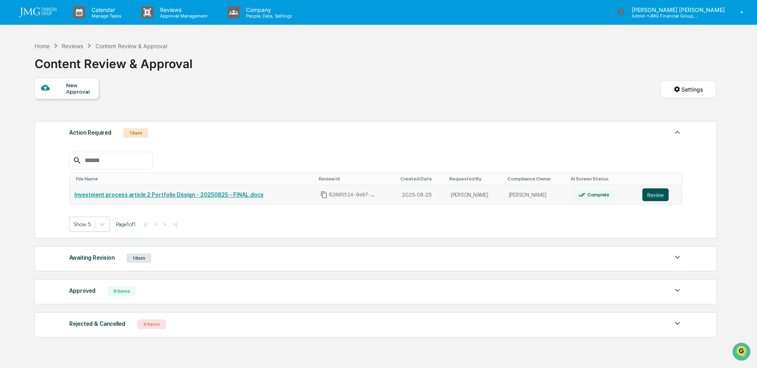
click at [648, 195] on button "Review" at bounding box center [655, 194] width 26 height 13
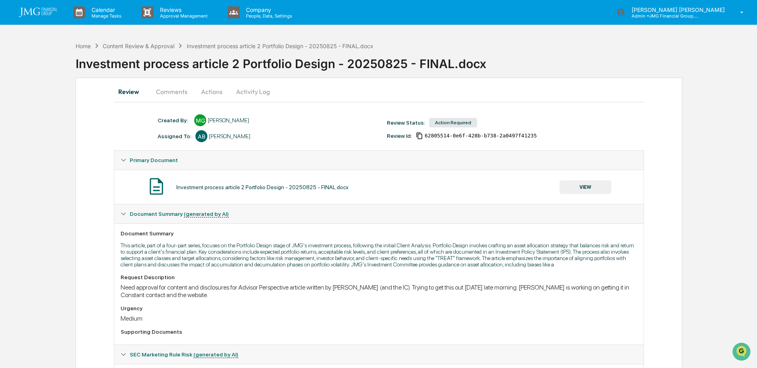
click at [214, 94] on button "Actions" at bounding box center [212, 91] width 36 height 19
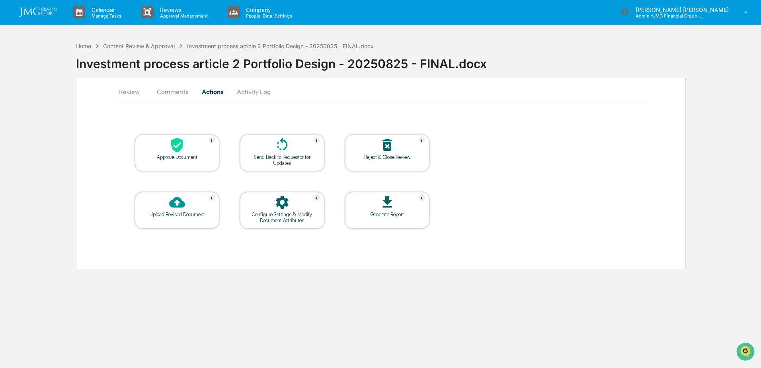
click at [183, 91] on button "Comments" at bounding box center [172, 91] width 44 height 19
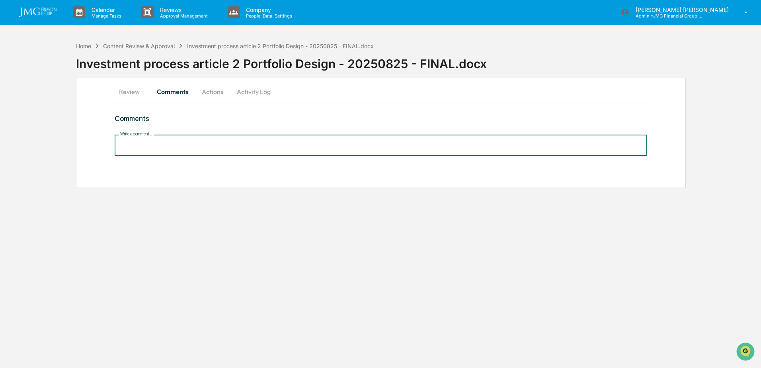
click at [174, 146] on input "Write a comment..." at bounding box center [381, 144] width 532 height 21
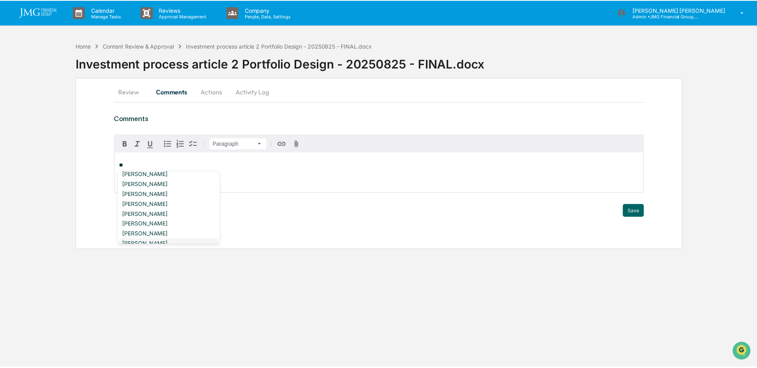
scroll to position [965, 0]
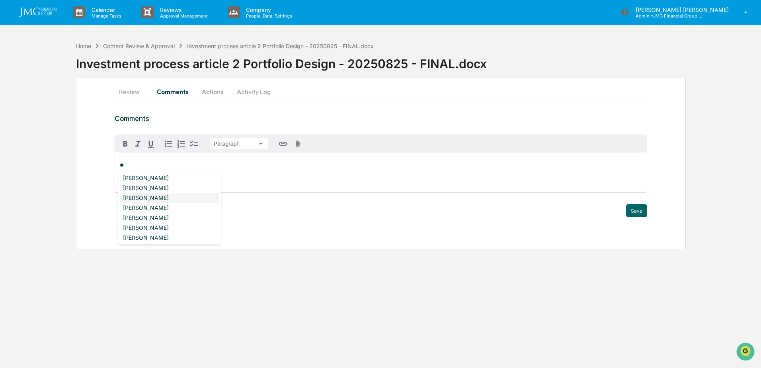
click at [154, 197] on div "[PERSON_NAME]" at bounding box center [169, 198] width 99 height 10
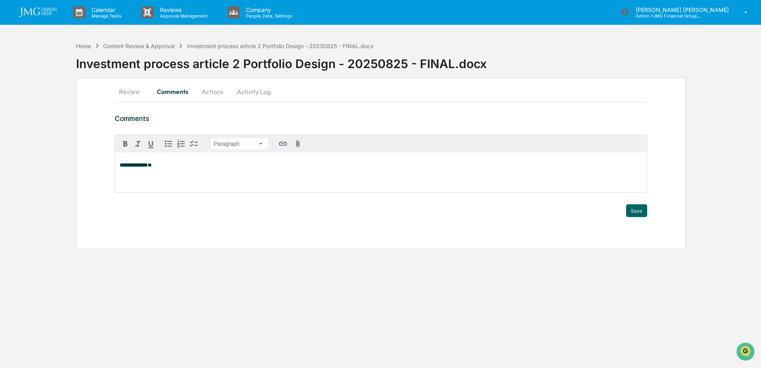
click at [184, 166] on p "**********" at bounding box center [381, 165] width 522 height 6
click at [637, 209] on button "Save" at bounding box center [636, 210] width 21 height 13
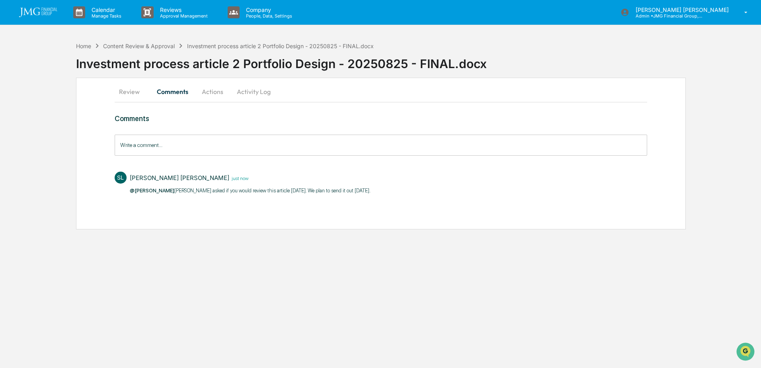
click at [134, 93] on button "Review" at bounding box center [133, 91] width 36 height 19
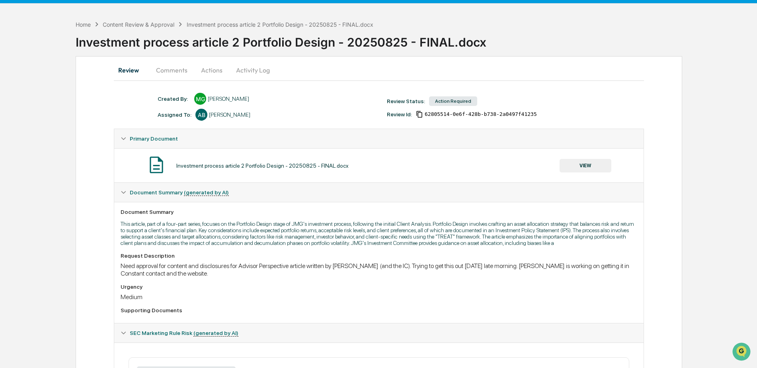
scroll to position [40, 0]
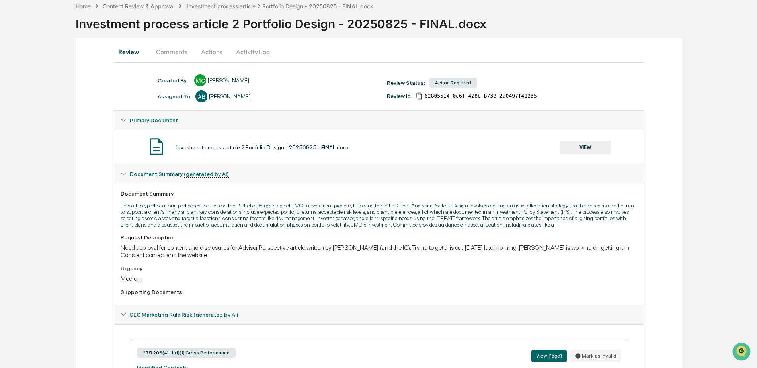
click at [586, 148] on button "VIEW" at bounding box center [585, 147] width 52 height 14
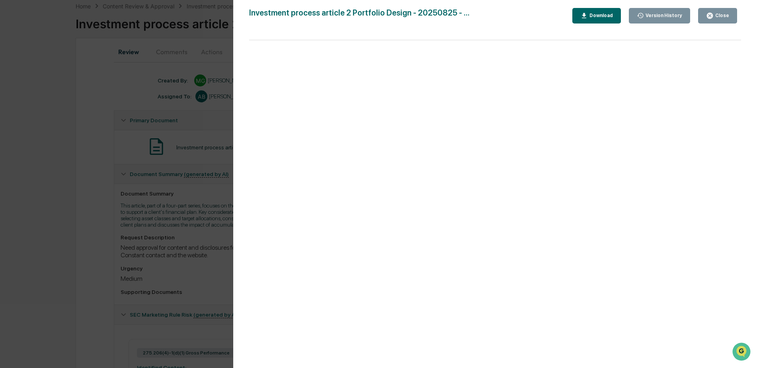
click at [719, 16] on div "Close" at bounding box center [721, 16] width 16 height 6
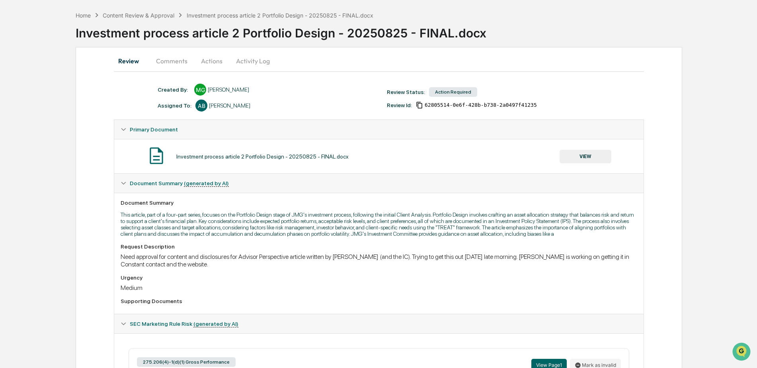
scroll to position [0, 0]
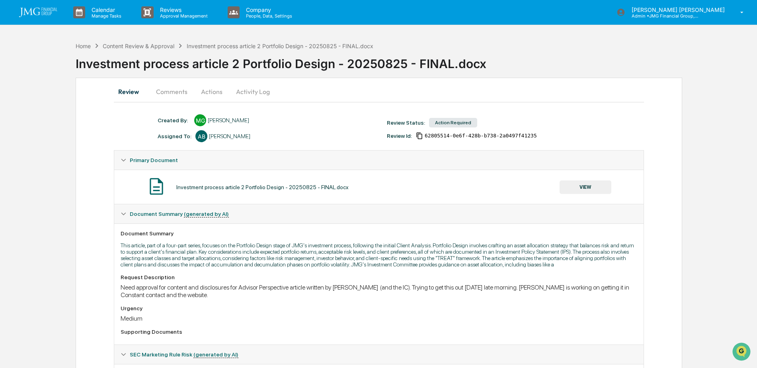
click at [177, 97] on button "Comments" at bounding box center [172, 91] width 44 height 19
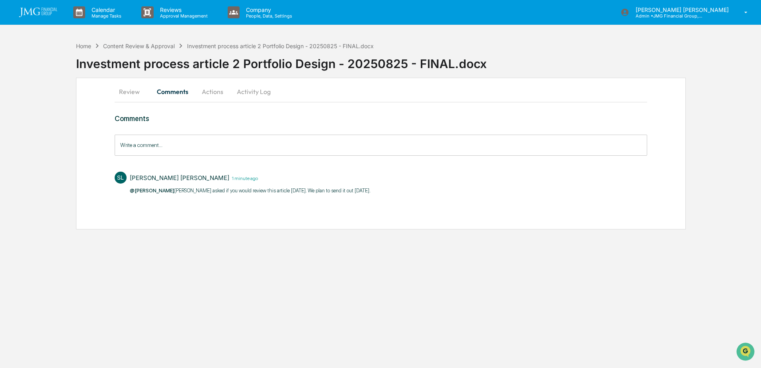
click at [142, 92] on button "Review" at bounding box center [133, 91] width 36 height 19
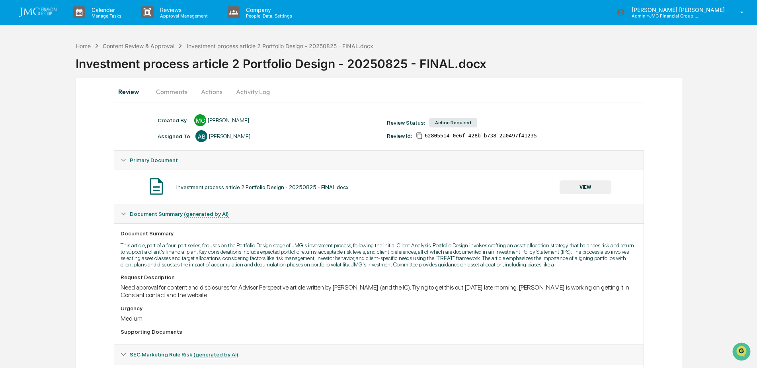
click at [183, 94] on button "Comments" at bounding box center [172, 91] width 44 height 19
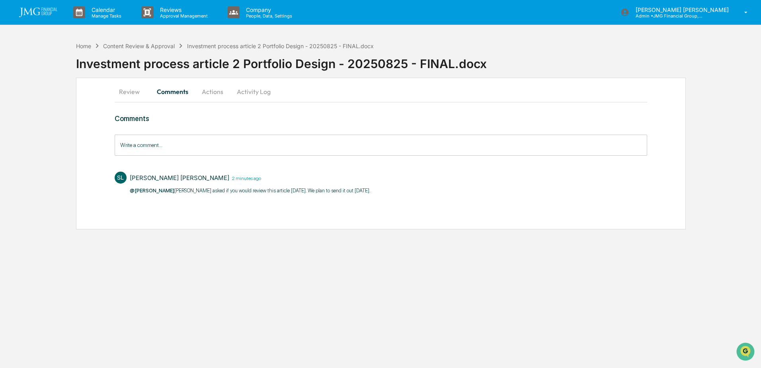
click at [208, 97] on button "Actions" at bounding box center [213, 91] width 36 height 19
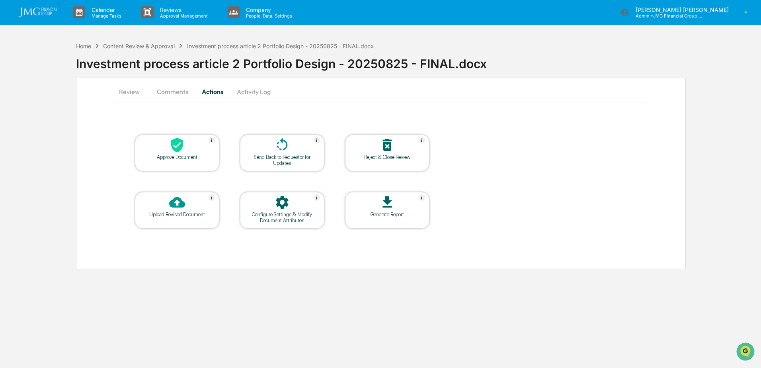
click at [256, 97] on button "Activity Log" at bounding box center [253, 91] width 47 height 19
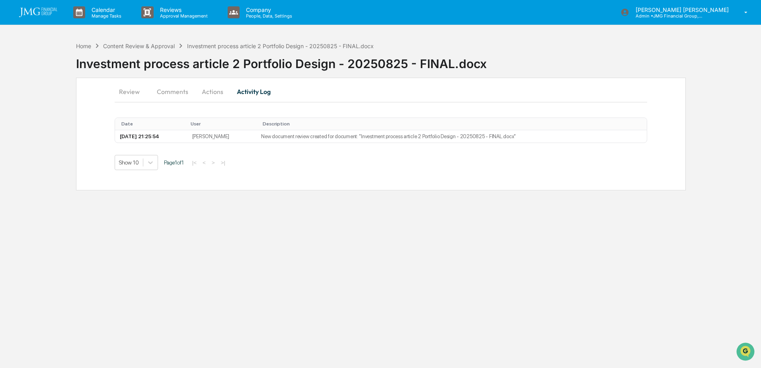
click at [136, 91] on button "Review" at bounding box center [133, 91] width 36 height 19
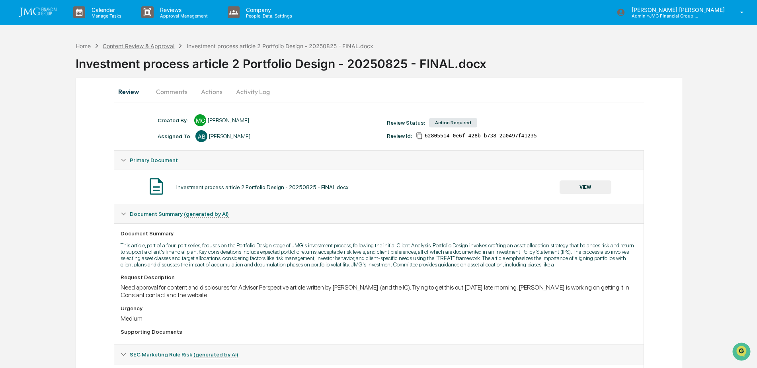
click at [126, 47] on div "Content Review & Approval" at bounding box center [139, 46] width 72 height 7
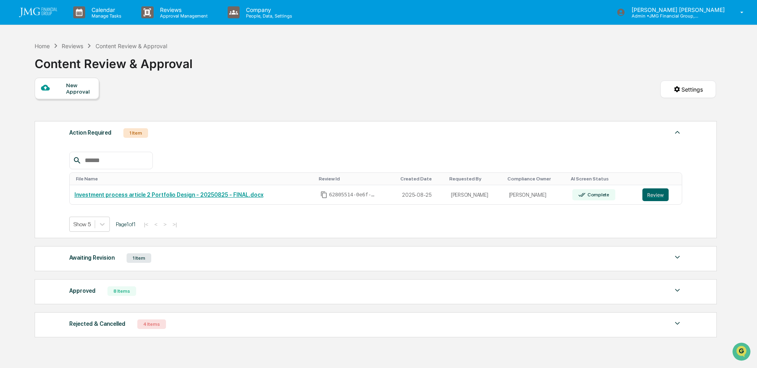
click at [74, 44] on div "Reviews" at bounding box center [72, 46] width 21 height 7
click at [71, 47] on div "Reviews" at bounding box center [72, 46] width 21 height 7
click at [47, 47] on div "Home" at bounding box center [42, 46] width 15 height 7
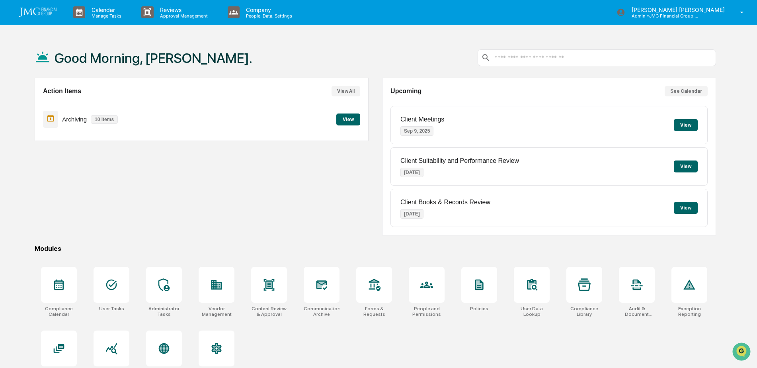
scroll to position [38, 0]
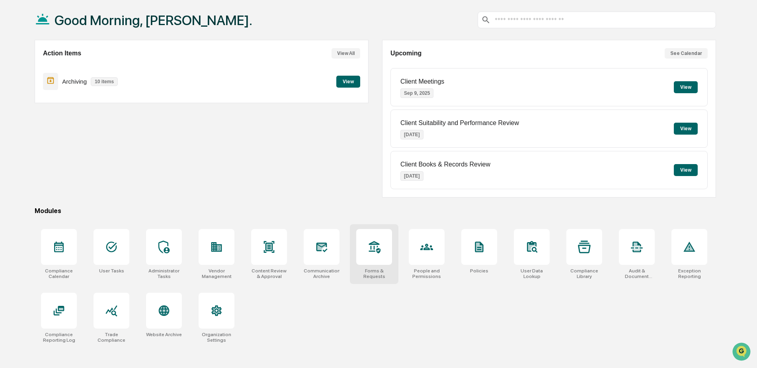
click at [364, 243] on div at bounding box center [374, 247] width 36 height 36
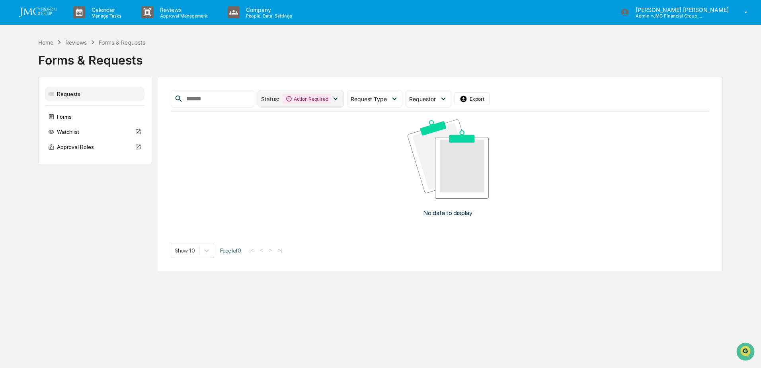
click at [340, 99] on icon at bounding box center [335, 98] width 9 height 9
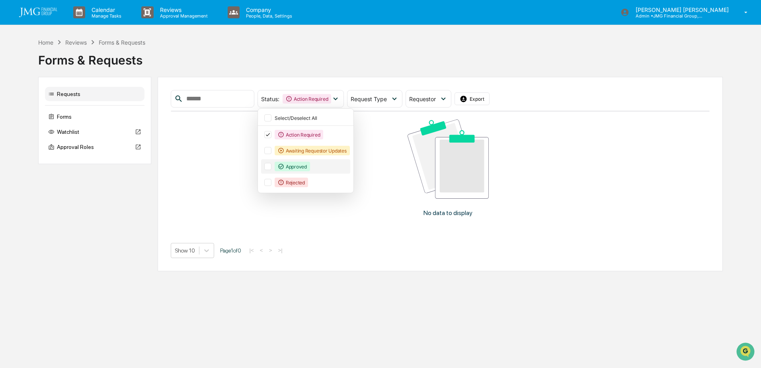
click at [271, 165] on div at bounding box center [267, 166] width 7 height 7
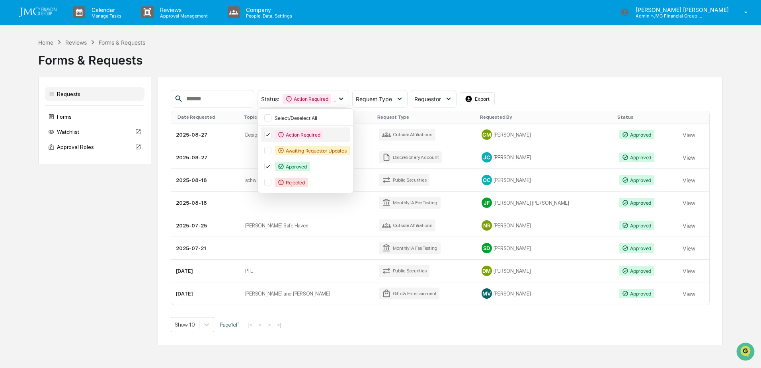
click at [272, 134] on icon at bounding box center [267, 135] width 9 height 6
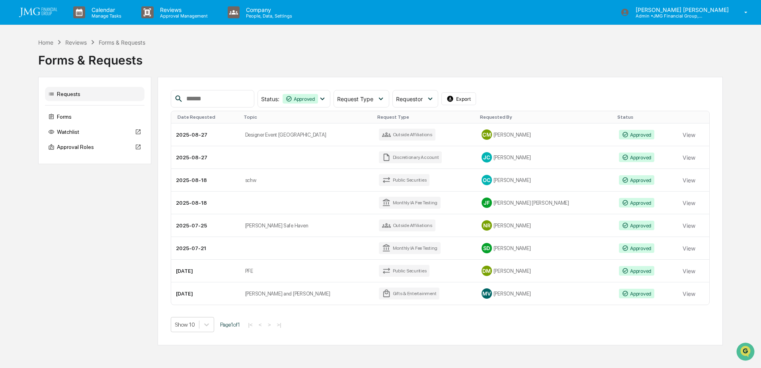
click at [533, 101] on div "Status : Approved Select/Deselect All Action Required Awaiting Requestor Update…" at bounding box center [440, 99] width 539 height 18
click at [684, 133] on button "View" at bounding box center [688, 135] width 13 height 16
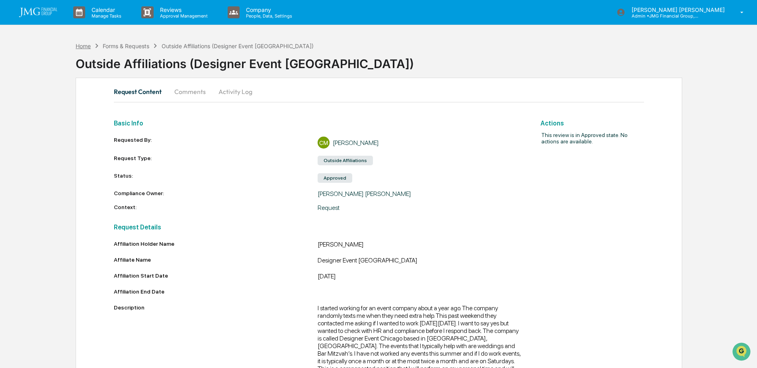
click at [86, 46] on div "Home" at bounding box center [83, 46] width 15 height 7
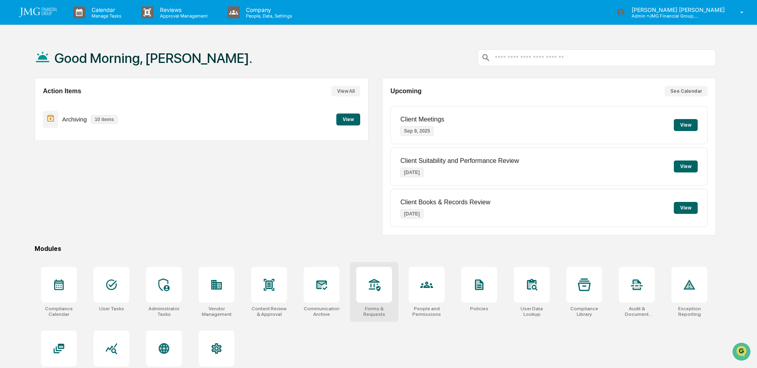
click at [376, 290] on icon at bounding box center [374, 284] width 13 height 13
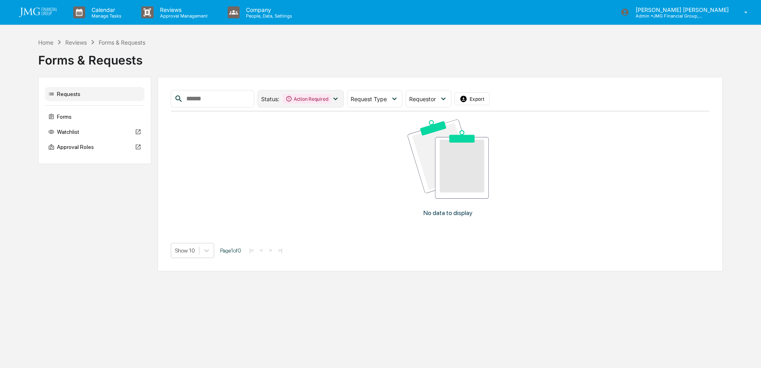
click at [344, 104] on div "Status : Action Required" at bounding box center [300, 99] width 86 height 18
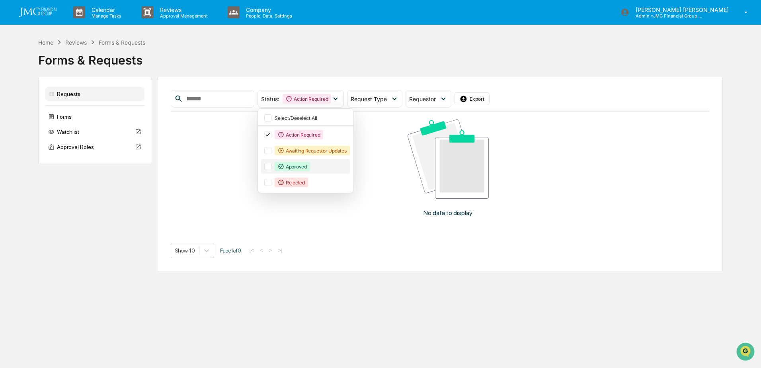
drag, startPoint x: 284, startPoint y: 167, endPoint x: 281, endPoint y: 159, distance: 8.4
click at [271, 167] on div at bounding box center [267, 166] width 7 height 7
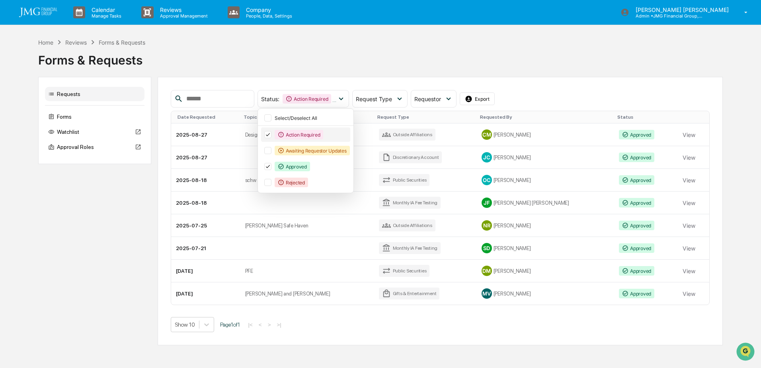
drag, startPoint x: 279, startPoint y: 138, endPoint x: 285, endPoint y: 138, distance: 6.0
click at [271, 137] on div at bounding box center [267, 134] width 7 height 7
click at [452, 314] on div "Status : Approved Select/Deselect All Action Required Awaiting Requestor Update…" at bounding box center [440, 211] width 539 height 242
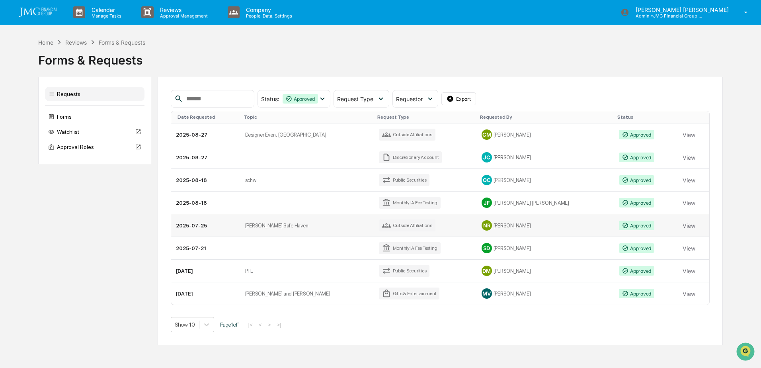
click at [677, 225] on td "View" at bounding box center [692, 225] width 31 height 23
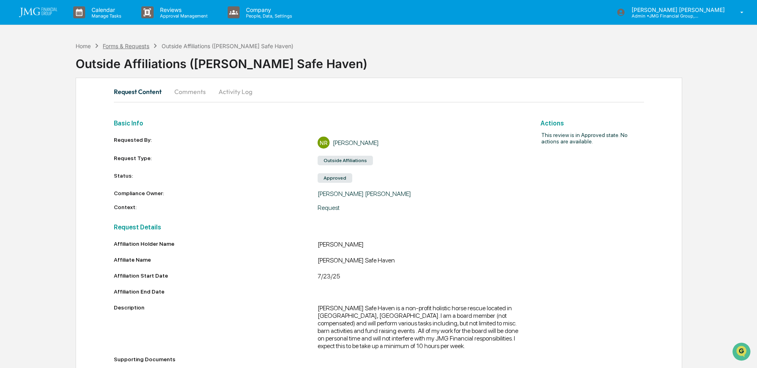
click at [130, 47] on div "Forms & Requests" at bounding box center [126, 46] width 47 height 7
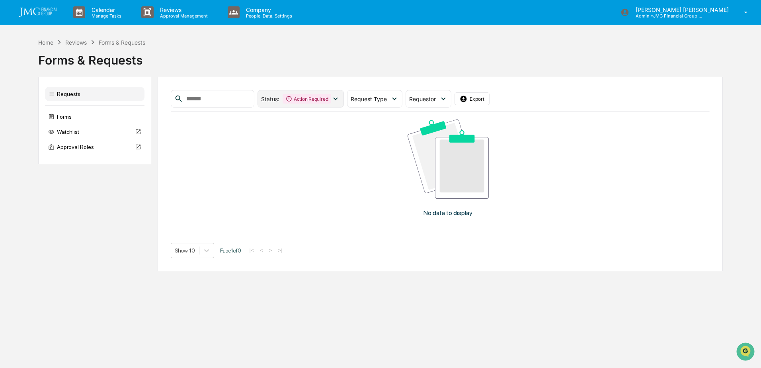
click at [331, 95] on div "Action Required" at bounding box center [306, 99] width 49 height 10
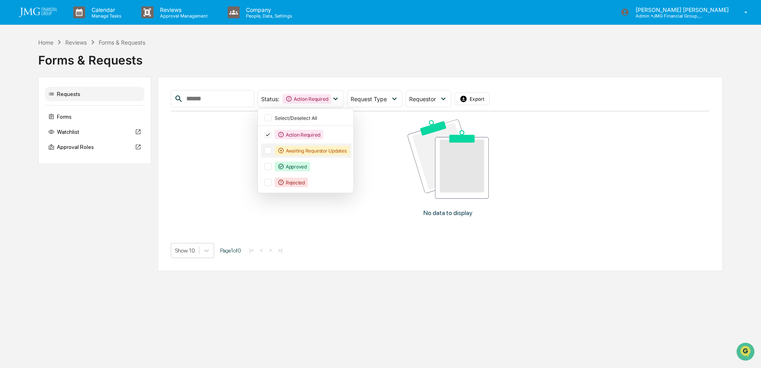
click at [271, 166] on div at bounding box center [267, 166] width 7 height 7
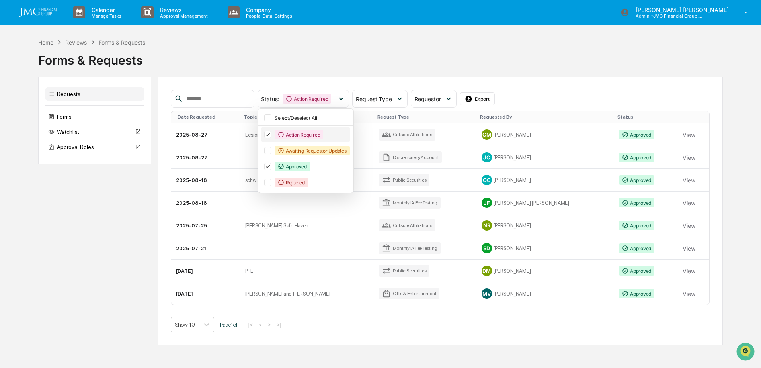
click at [272, 134] on icon at bounding box center [267, 135] width 9 height 6
click at [463, 310] on div "Status : Approved Select/Deselect All Action Required Awaiting Requestor Update…" at bounding box center [440, 211] width 539 height 242
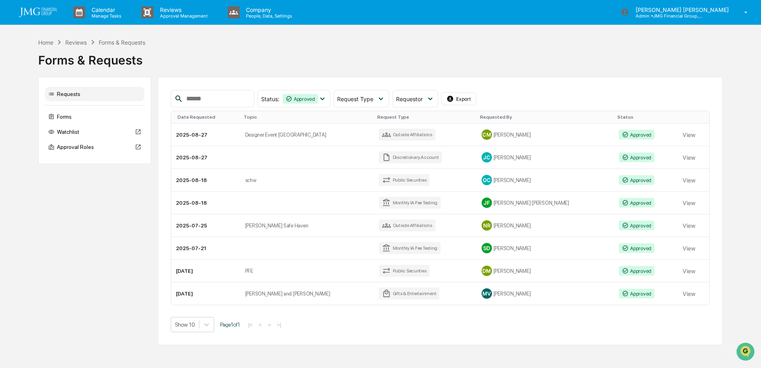
click at [509, 117] on div "Requested By" at bounding box center [545, 117] width 131 height 6
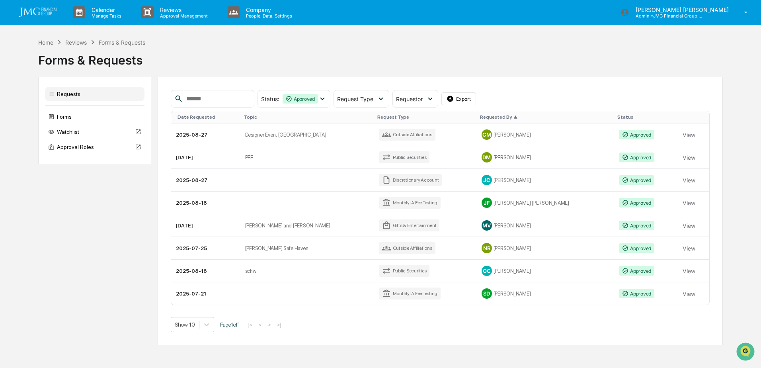
click at [509, 117] on div "Requested By ▲" at bounding box center [545, 117] width 131 height 6
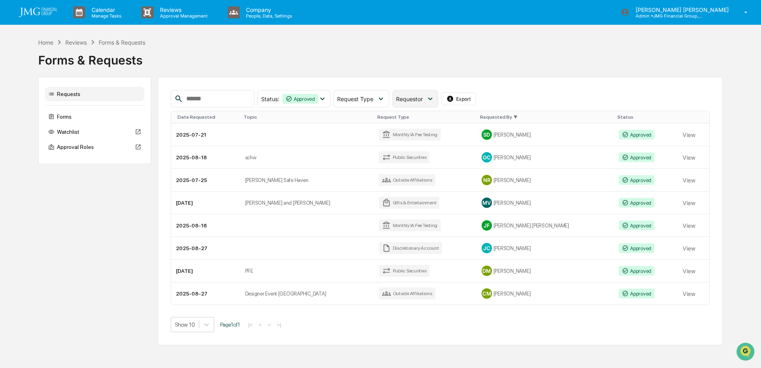
click at [422, 101] on span "Requestor" at bounding box center [409, 98] width 27 height 7
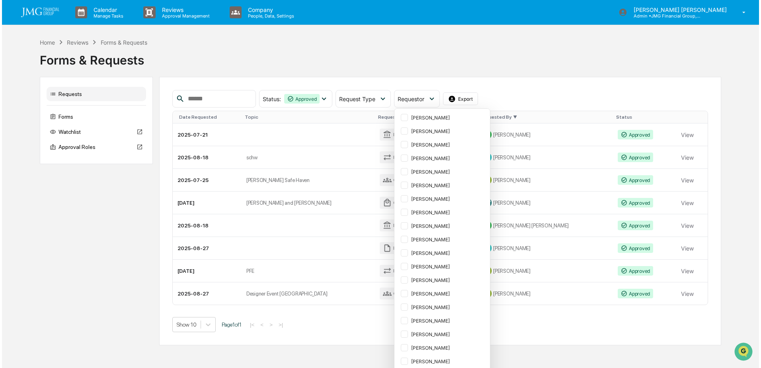
scroll to position [1202, 0]
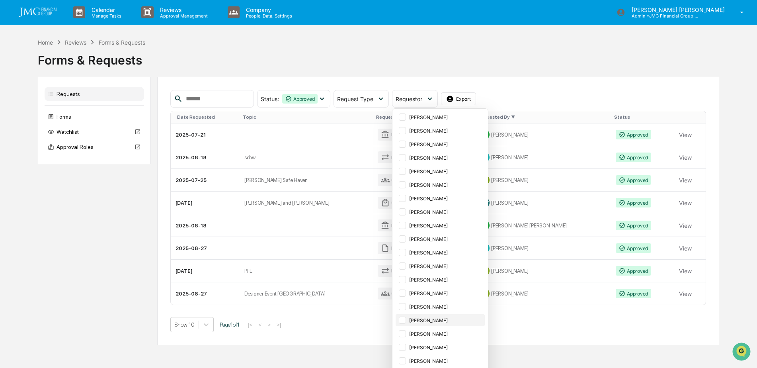
click at [406, 316] on div at bounding box center [402, 319] width 7 height 7
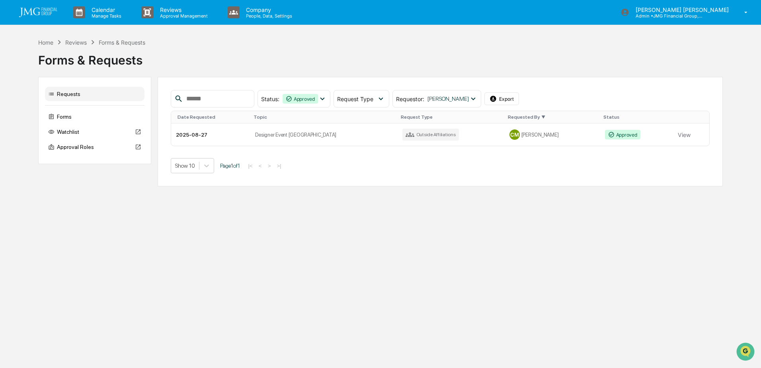
click at [513, 265] on div "Calendar Manage Tasks Reviews Approval Management Company People, Data, Setting…" at bounding box center [380, 184] width 761 height 368
click at [474, 100] on icon at bounding box center [473, 98] width 9 height 9
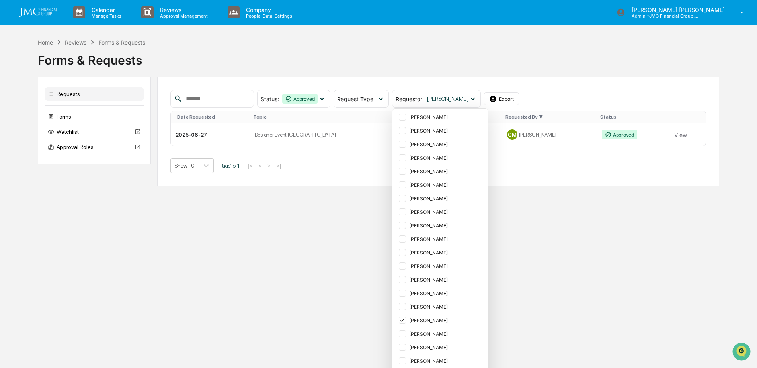
click at [527, 262] on div "Calendar Manage Tasks Reviews Approval Management Company People, Data, Setting…" at bounding box center [378, 184] width 757 height 368
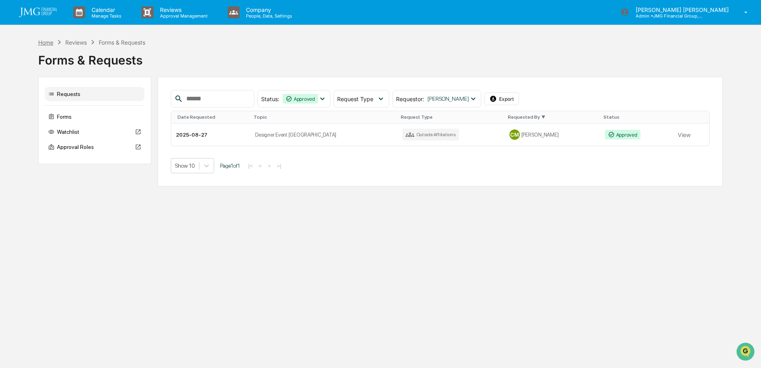
click at [53, 42] on div "Home" at bounding box center [45, 42] width 15 height 7
